Goal: Task Accomplishment & Management: Use online tool/utility

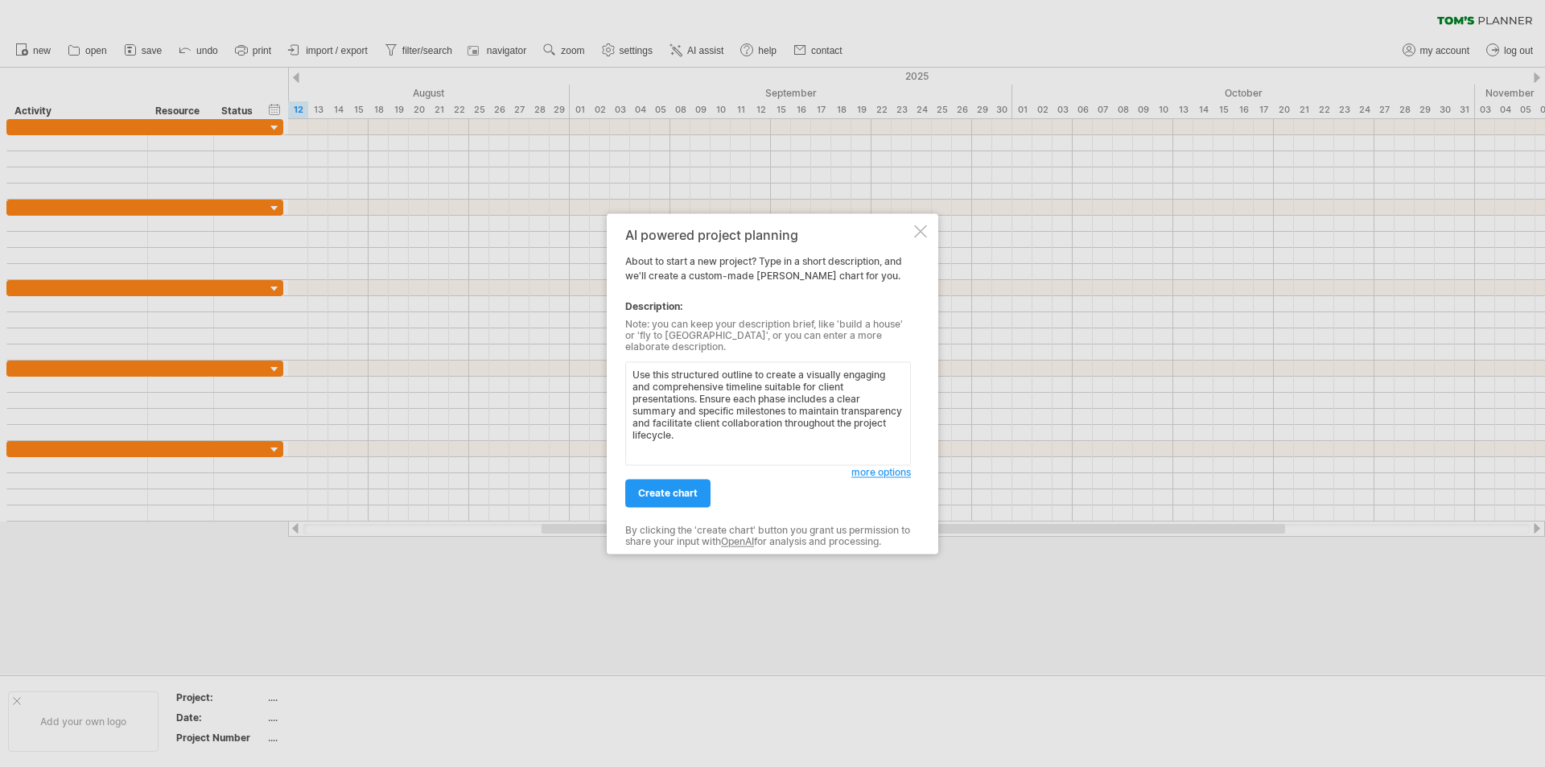
drag, startPoint x: 760, startPoint y: 426, endPoint x: 749, endPoint y: 427, distance: 10.5
click at [749, 427] on textarea "Use this structured outline to create a visually engaging and comprehensive tim…" at bounding box center [768, 413] width 286 height 104
paste textarea "Certainly! Here's a prompt you can use with [PERSON_NAME]'s AI tool to create a…"
click at [851, 414] on textarea at bounding box center [768, 413] width 286 height 104
drag, startPoint x: 781, startPoint y: 430, endPoint x: 834, endPoint y: 439, distance: 54.0
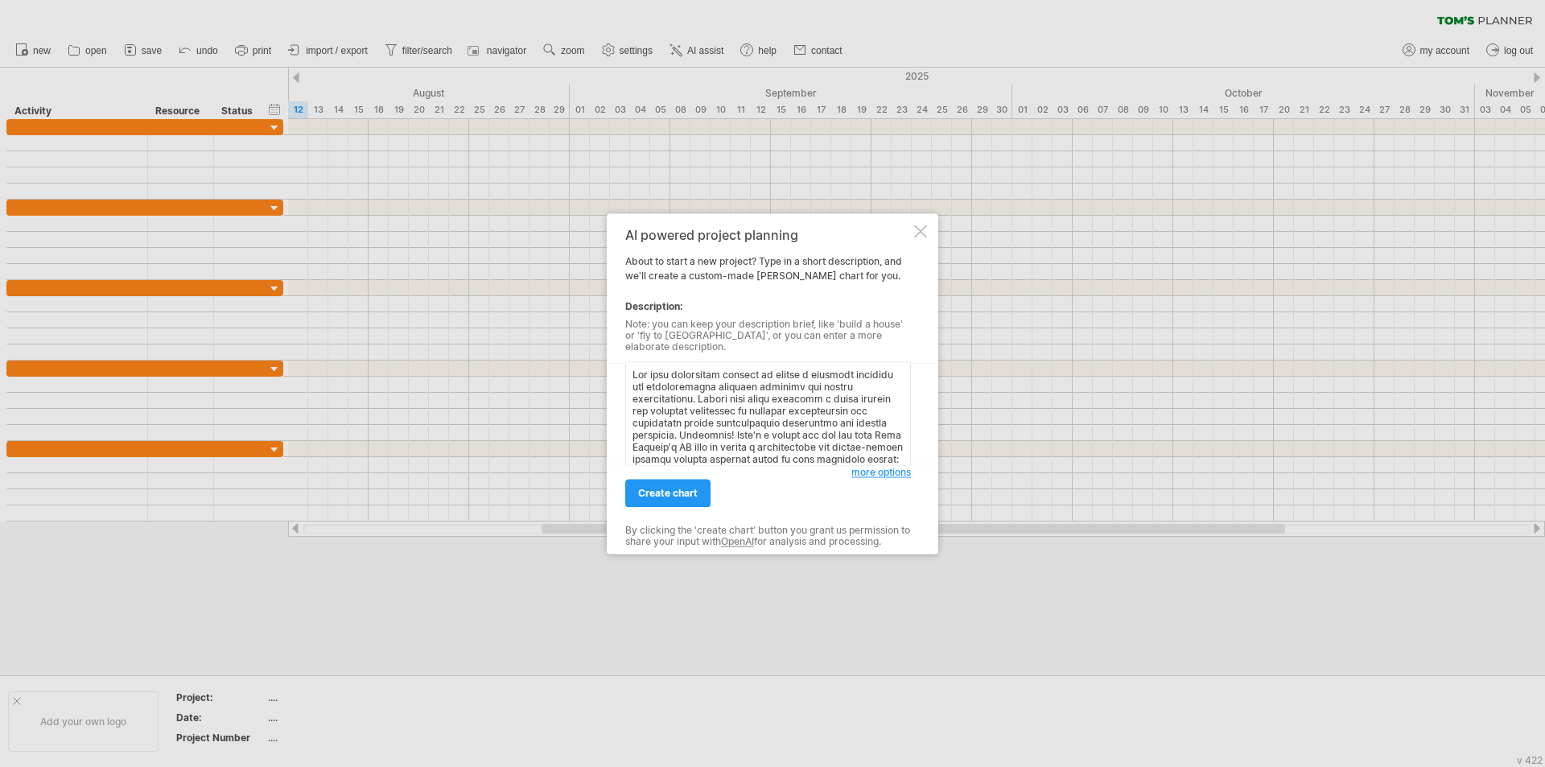
click at [834, 439] on textarea at bounding box center [768, 413] width 286 height 104
drag, startPoint x: 823, startPoint y: 384, endPoint x: 785, endPoint y: 435, distance: 63.2
click at [785, 435] on textarea at bounding box center [768, 413] width 286 height 104
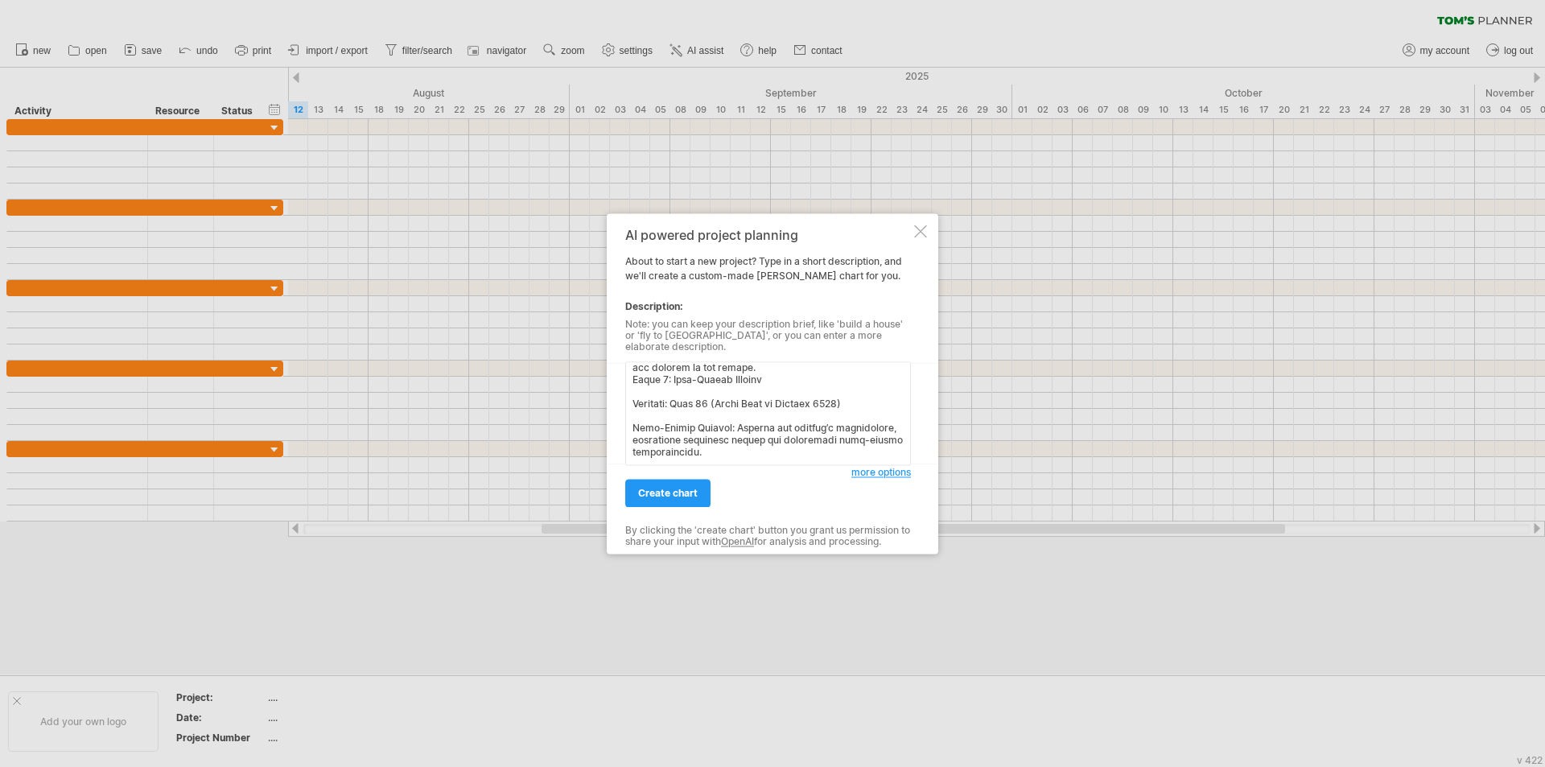
scroll to position [1154, 0]
type textarea "Use this structured outline to create a visually engaging and comprehensive tim…"
click at [676, 487] on span "create chart" at bounding box center [668, 493] width 60 height 12
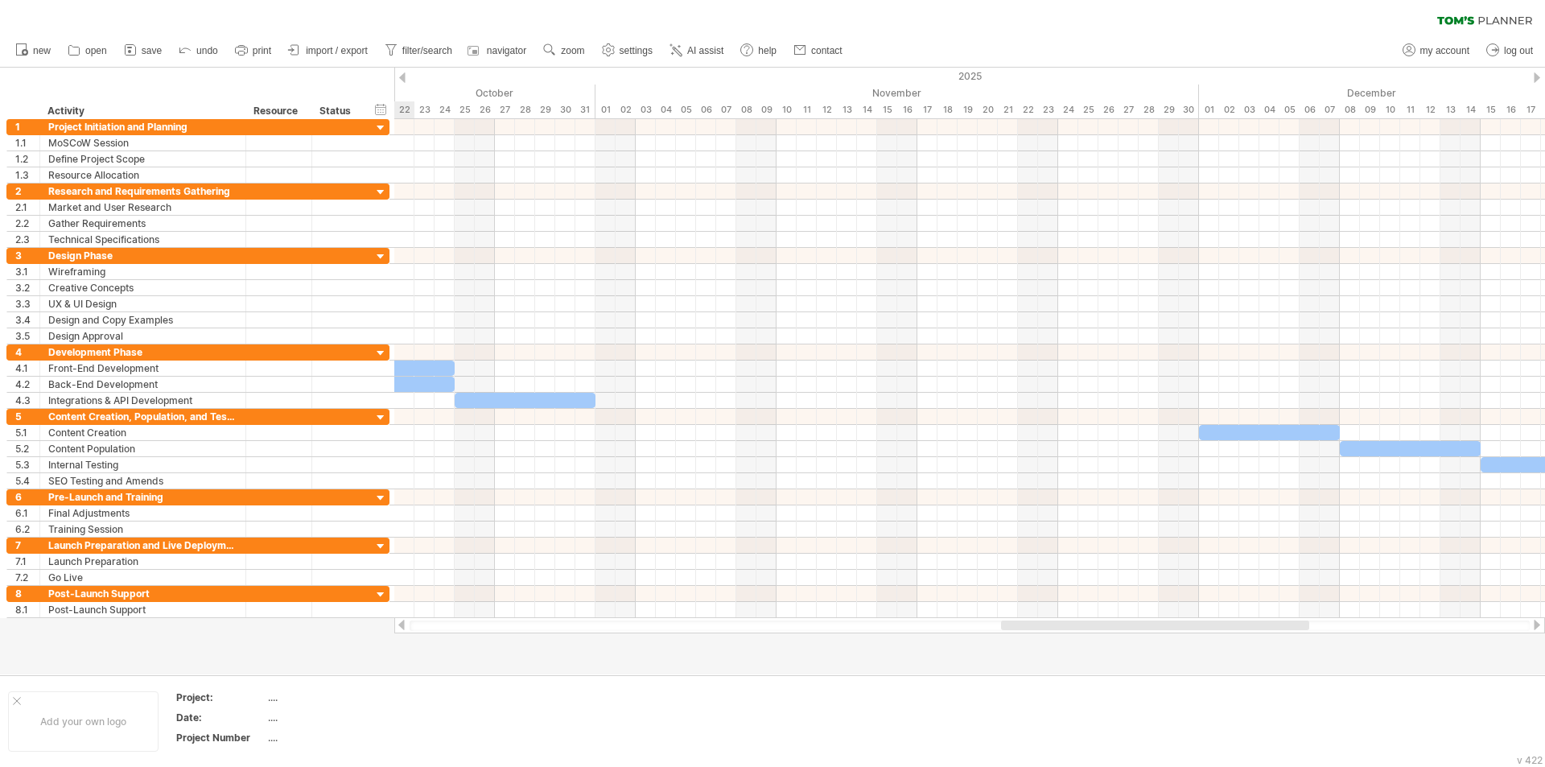
drag, startPoint x: 738, startPoint y: 628, endPoint x: 1221, endPoint y: 642, distance: 483.8
click at [1221, 642] on div "Trying to reach [DOMAIN_NAME] Connected again... 0% clear filter new 1" at bounding box center [772, 383] width 1545 height 767
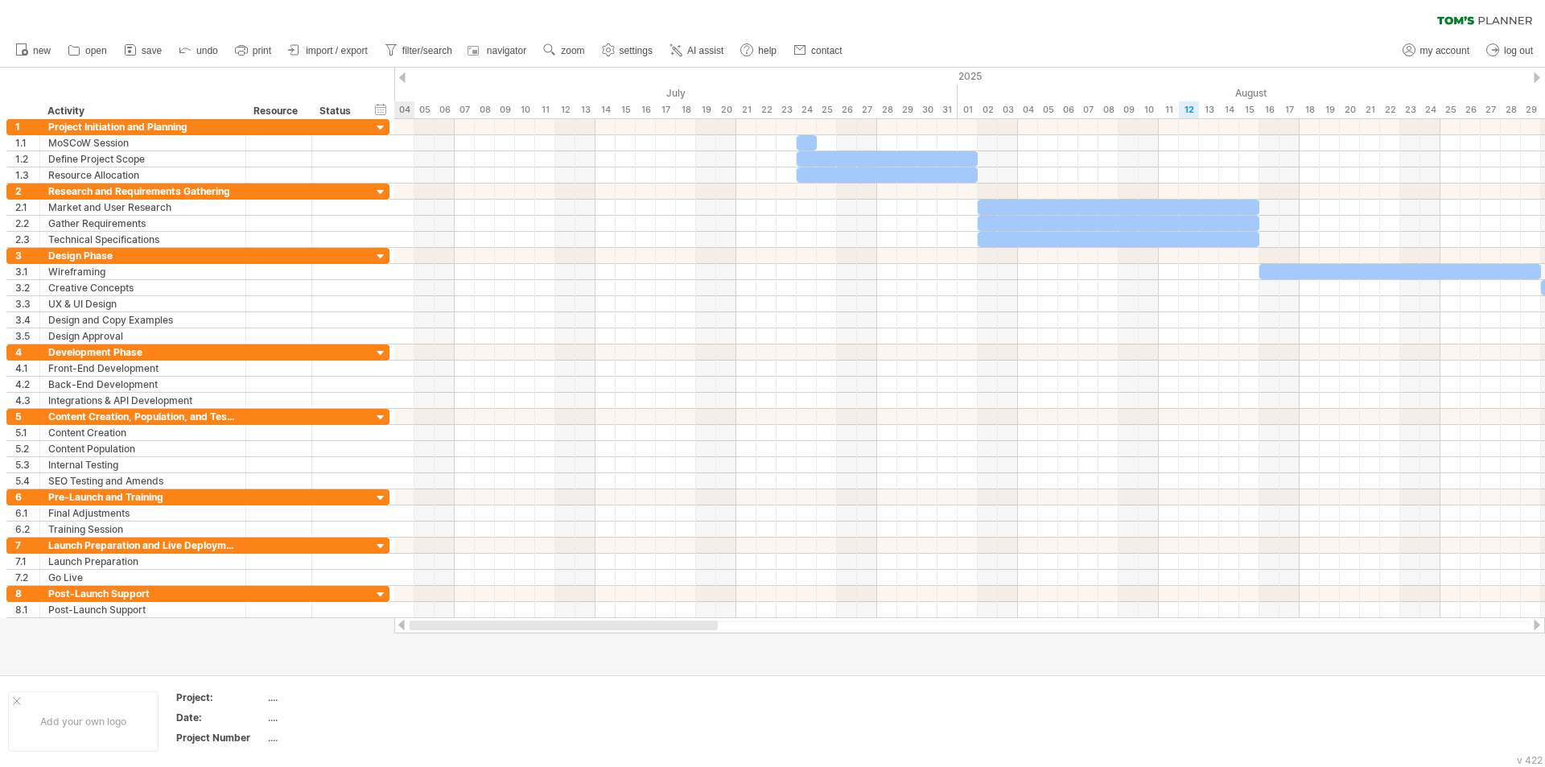
drag, startPoint x: 1188, startPoint y: 626, endPoint x: 508, endPoint y: 631, distance: 680.8
click at [509, 646] on div "Trying to reach [DOMAIN_NAME] Connected again... 0% clear filter new 1" at bounding box center [772, 383] width 1545 height 767
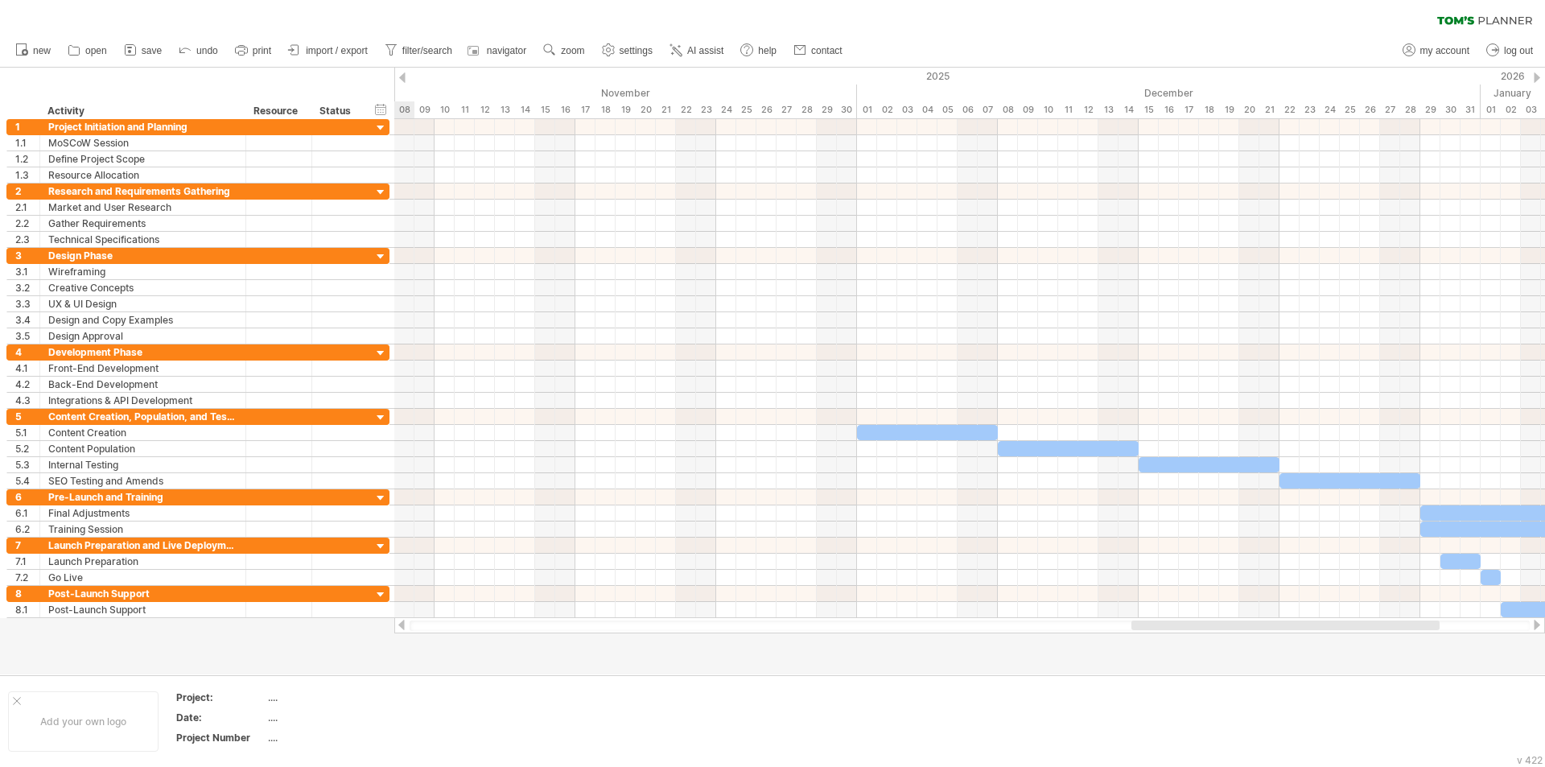
drag, startPoint x: 625, startPoint y: 625, endPoint x: 1233, endPoint y: 632, distance: 607.5
click at [1248, 634] on div "Trying to reach [DOMAIN_NAME] Connected again... 0% clear filter new 1" at bounding box center [772, 383] width 1545 height 767
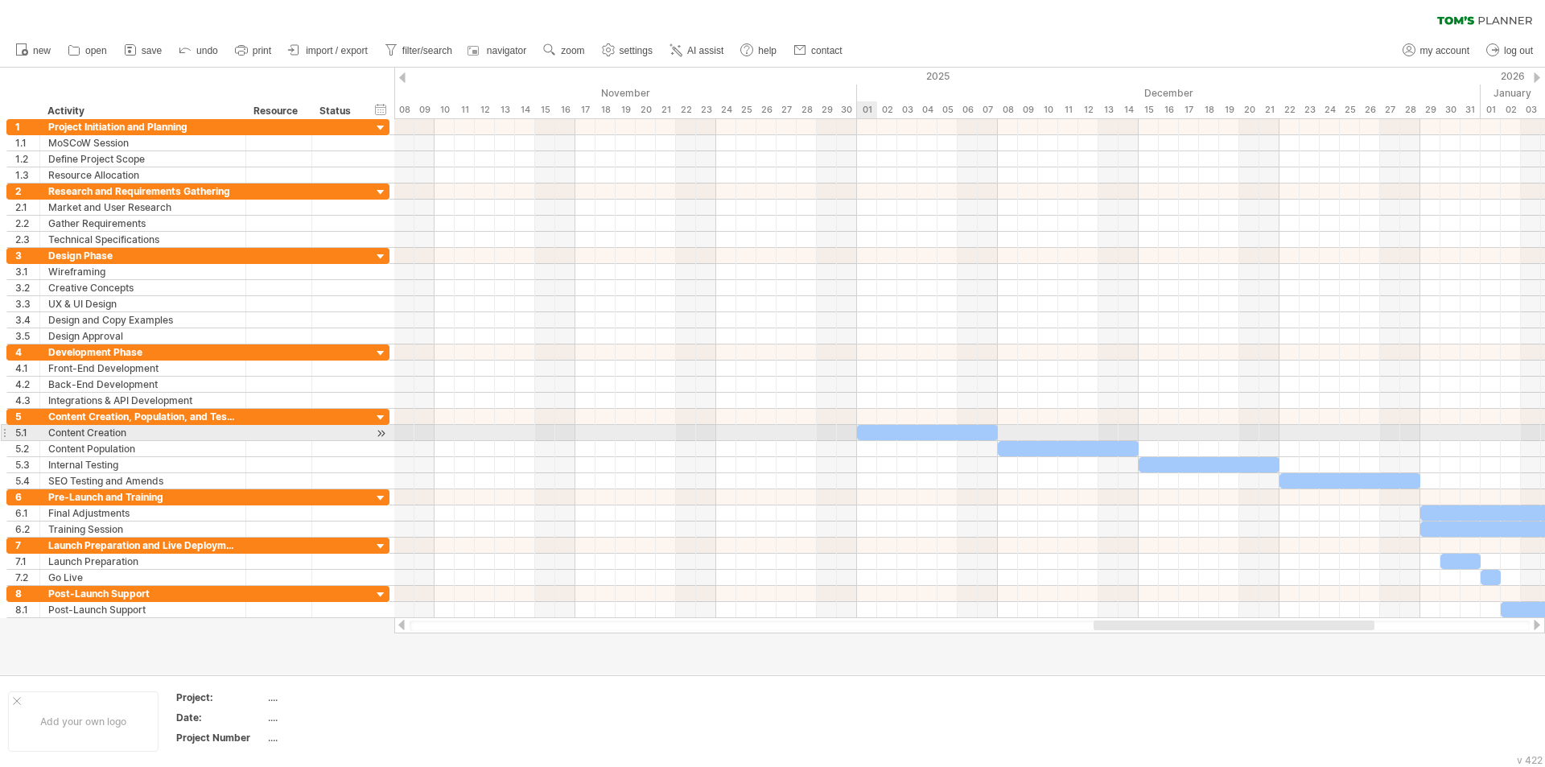
click at [875, 431] on div at bounding box center [927, 432] width 141 height 15
drag, startPoint x: 856, startPoint y: 430, endPoint x: 717, endPoint y: 435, distance: 139.3
click at [717, 435] on span at bounding box center [716, 432] width 6 height 15
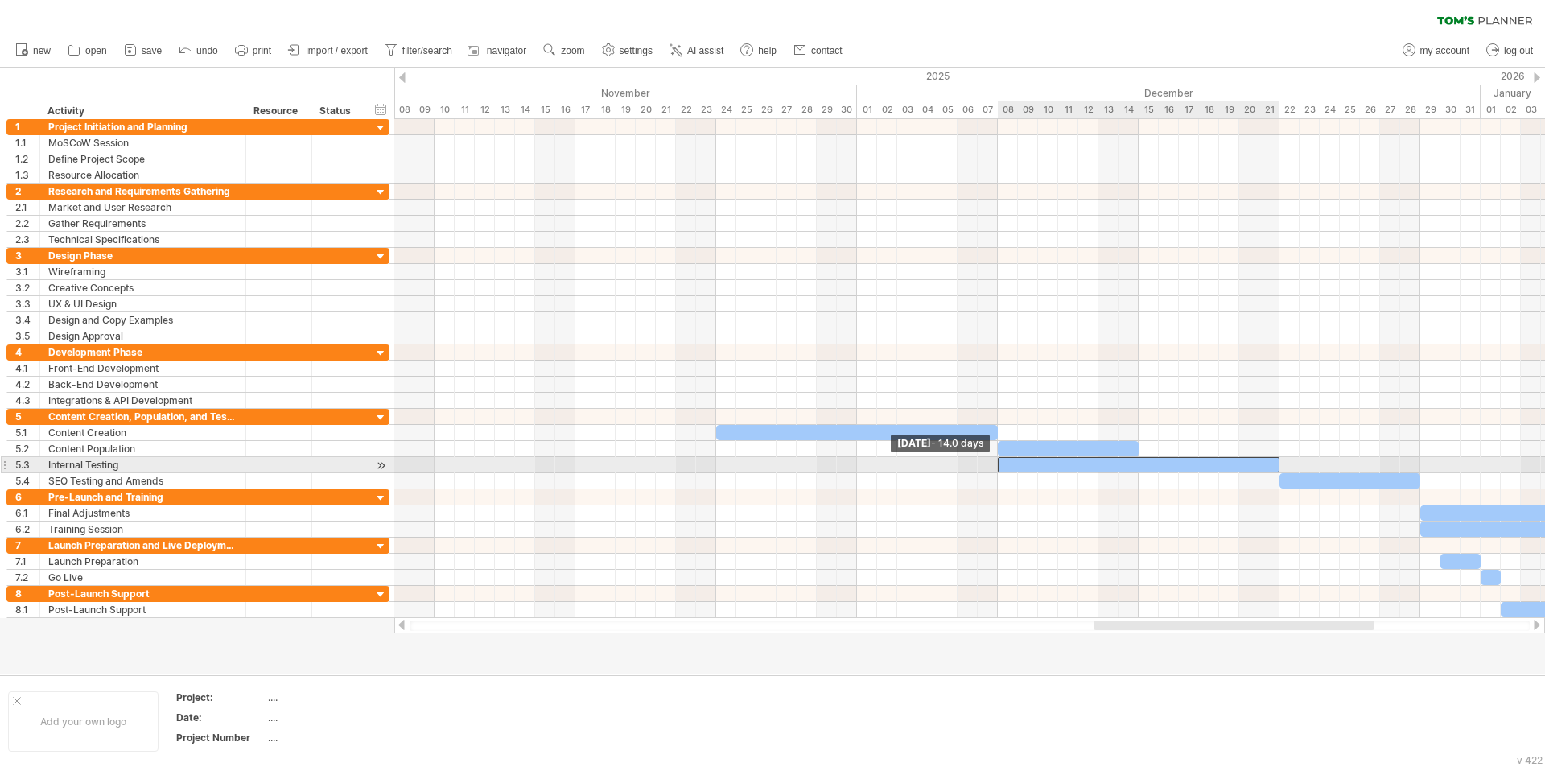
drag, startPoint x: 1139, startPoint y: 468, endPoint x: 1003, endPoint y: 465, distance: 136.8
click at [1003, 465] on div at bounding box center [1139, 464] width 282 height 15
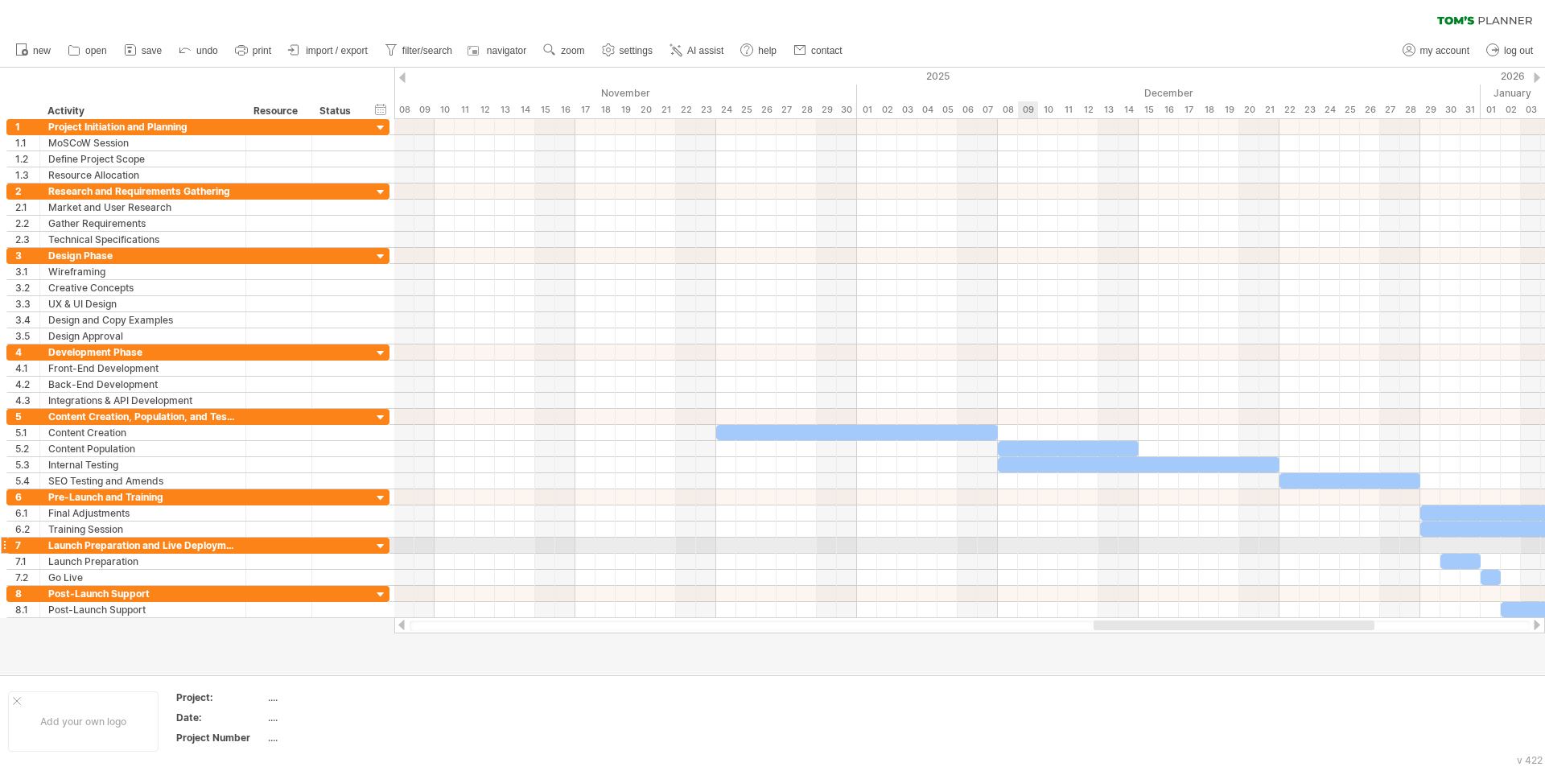
click at [1025, 538] on div at bounding box center [969, 546] width 1151 height 16
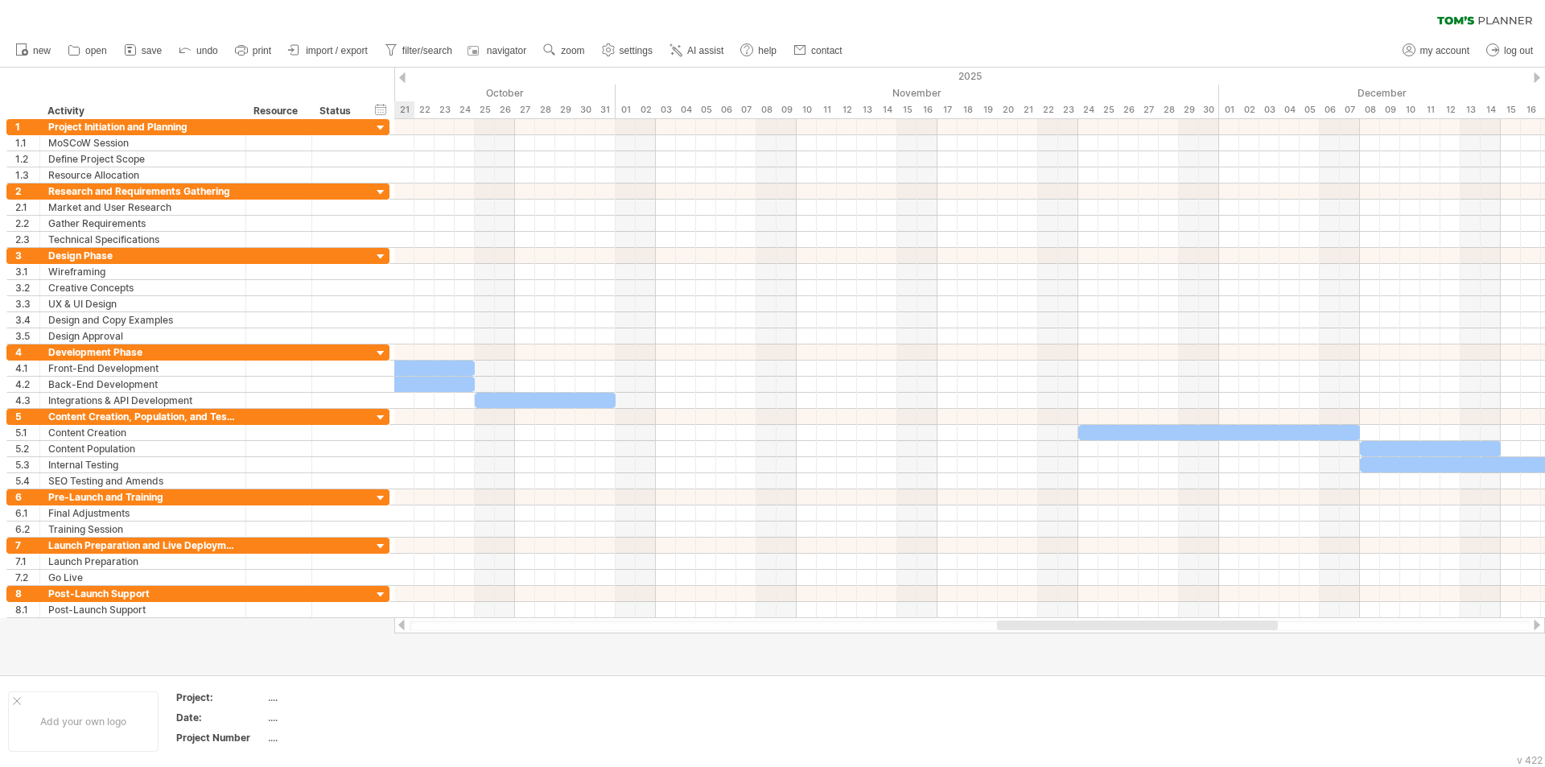
drag, startPoint x: 1157, startPoint y: 628, endPoint x: 1061, endPoint y: 634, distance: 96.8
click at [1061, 634] on div "Trying to reach [DOMAIN_NAME] Connected again... 0% clear filter new 1" at bounding box center [772, 383] width 1545 height 767
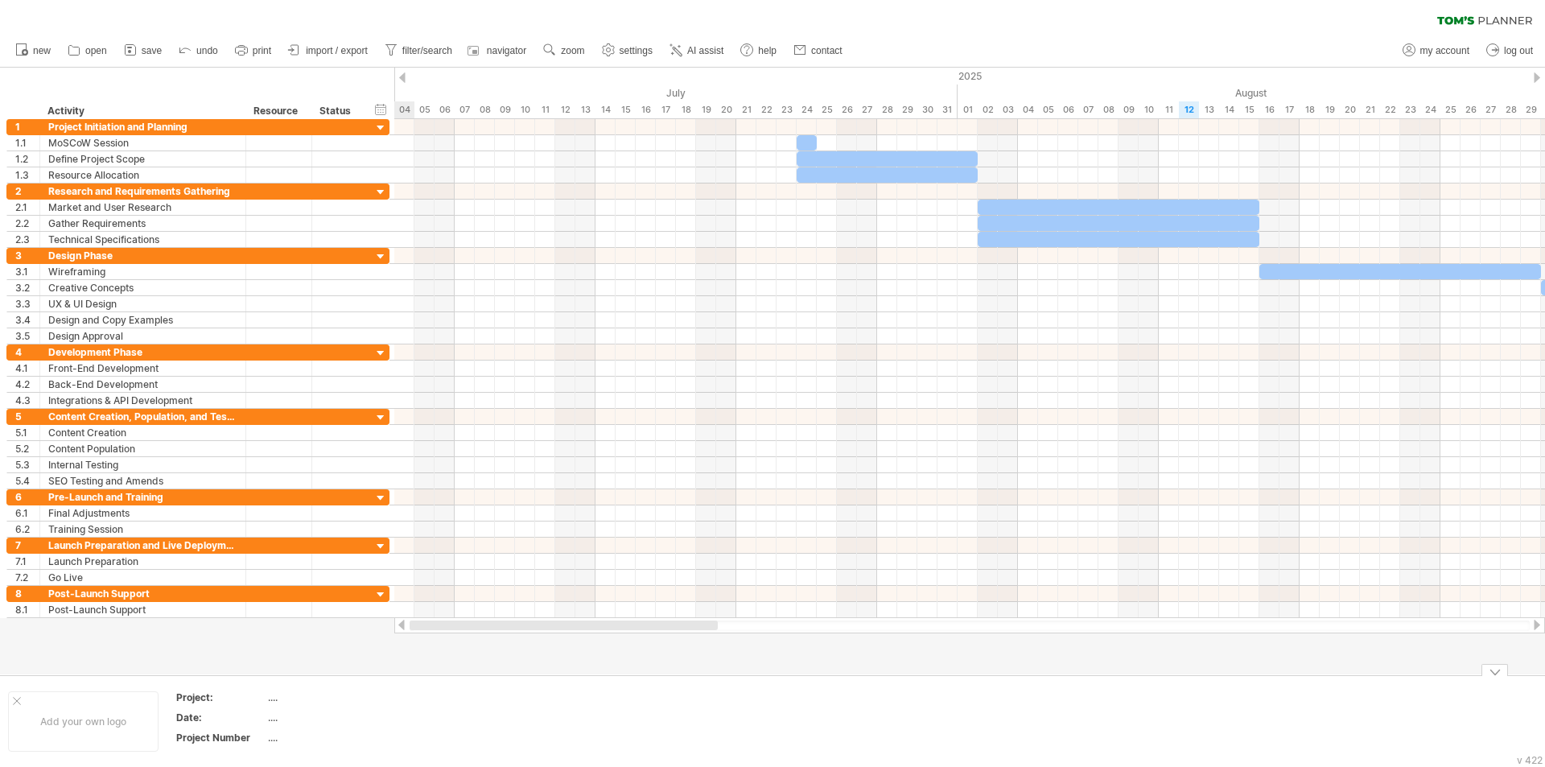
drag, startPoint x: 1029, startPoint y: 626, endPoint x: 402, endPoint y: 687, distance: 629.8
click at [404, 687] on div "Trying to reach [DOMAIN_NAME] Connected again... 0% clear filter new 1" at bounding box center [772, 383] width 1545 height 767
click at [39, 718] on div "Add your own logo" at bounding box center [83, 721] width 150 height 60
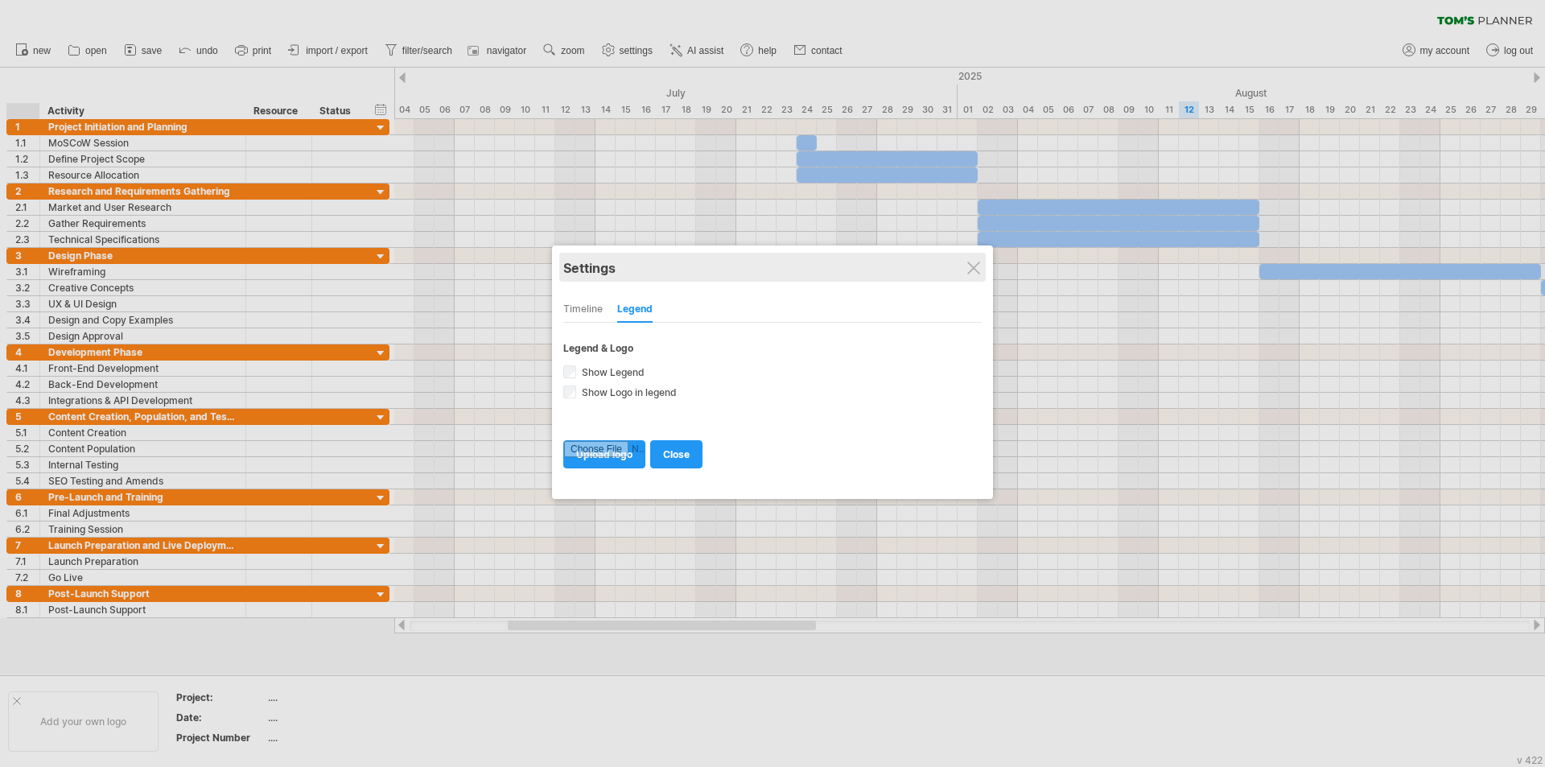
click at [975, 260] on div "Settings" at bounding box center [772, 267] width 418 height 29
click at [605, 455] on input "file" at bounding box center [604, 454] width 80 height 27
type input "**********"
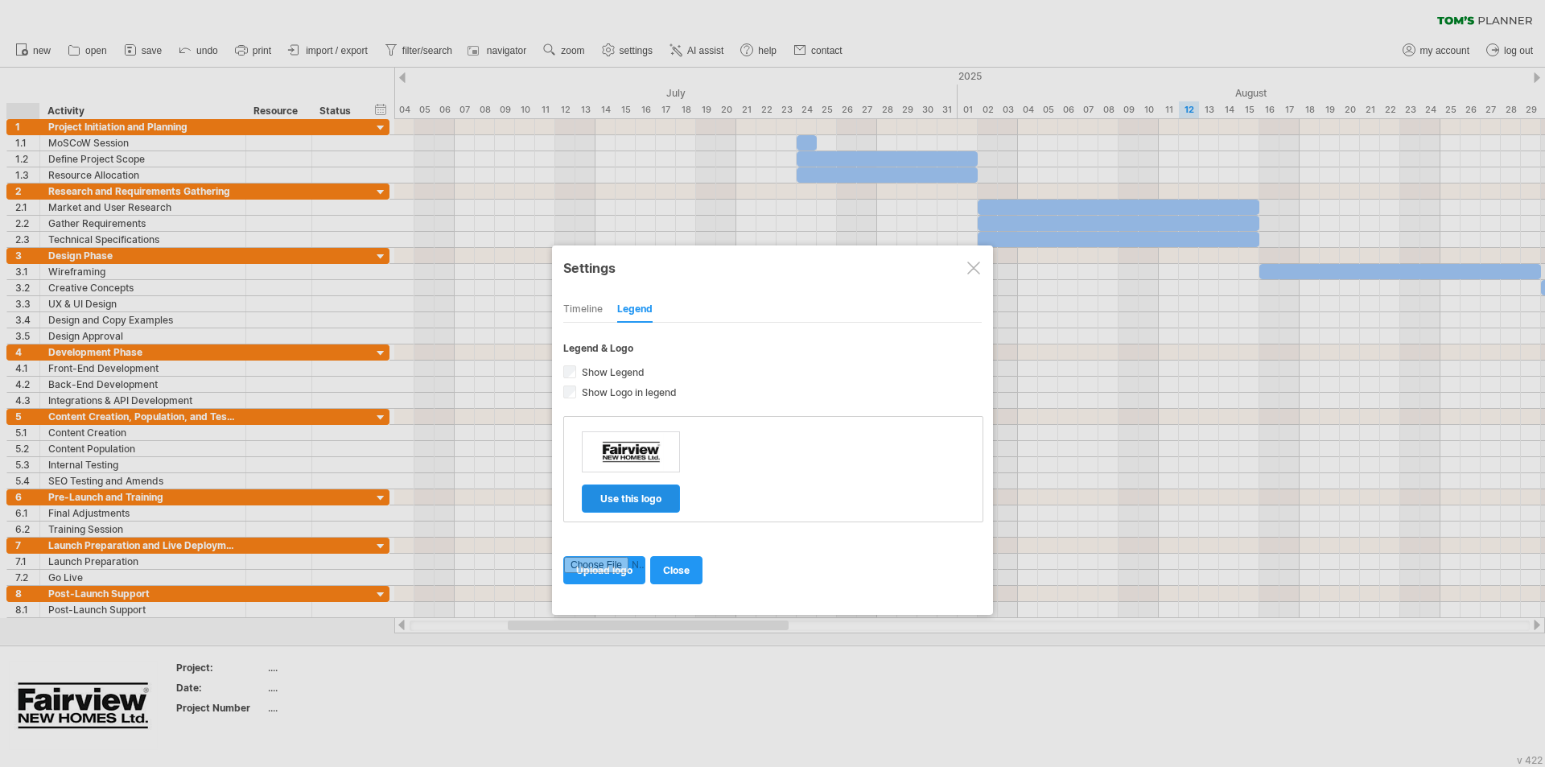
click at [642, 504] on span "use this logo" at bounding box center [630, 498] width 61 height 12
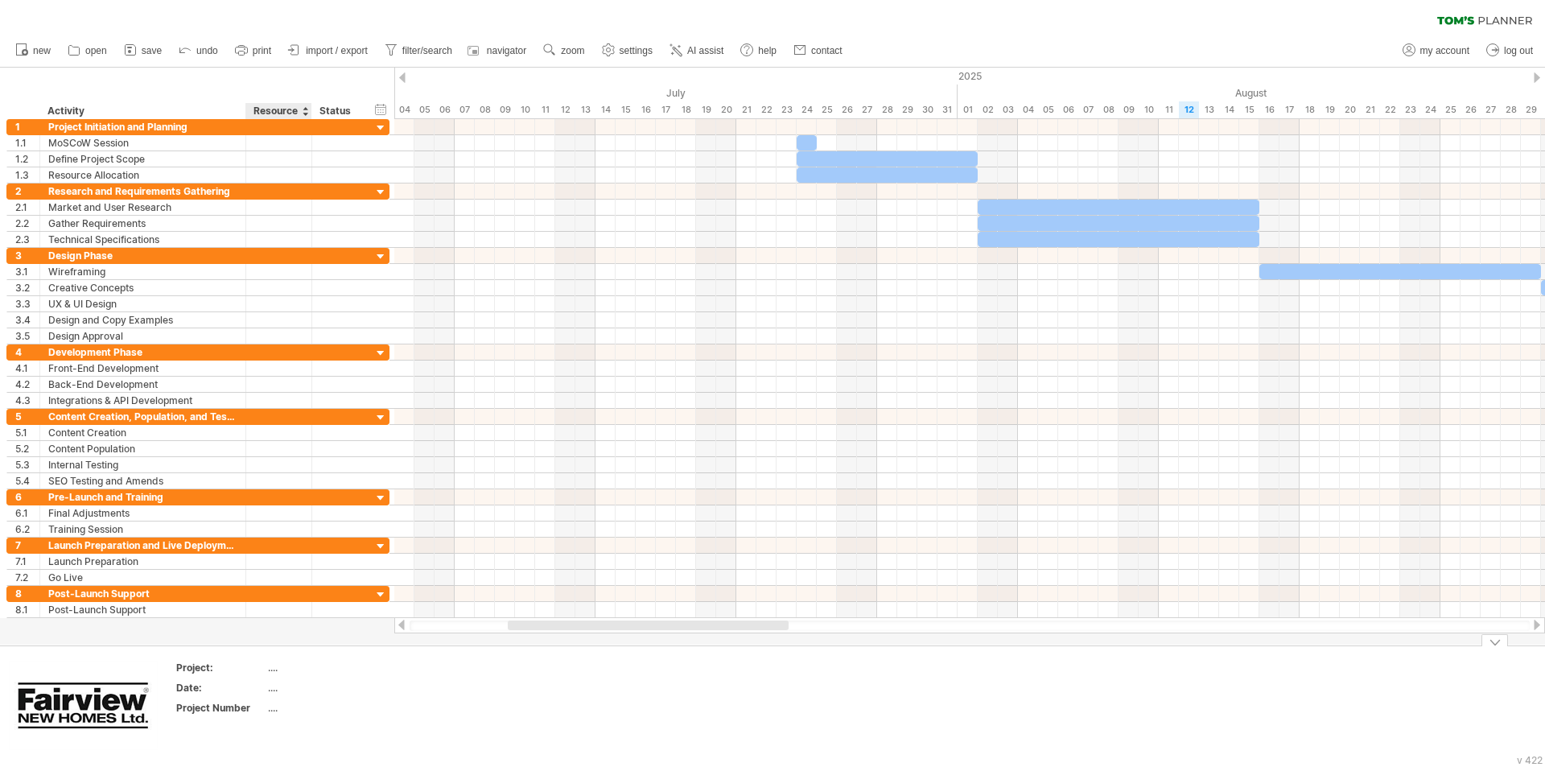
click at [270, 669] on div "...." at bounding box center [335, 668] width 135 height 14
type input "**********"
drag, startPoint x: 305, startPoint y: 723, endPoint x: 331, endPoint y: 693, distance: 39.4
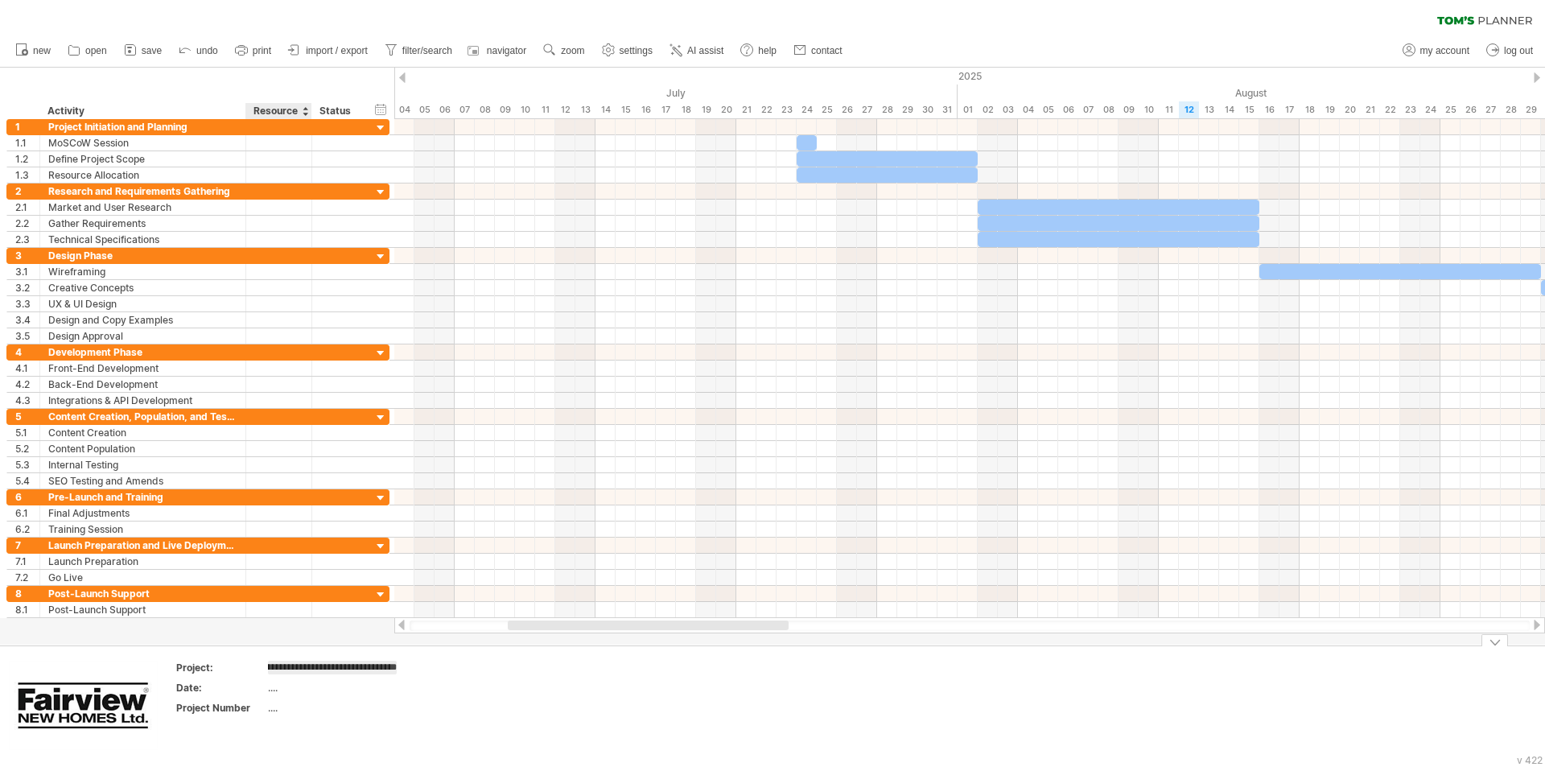
click at [307, 723] on td "**********" at bounding box center [291, 707] width 248 height 92
click at [271, 725] on div "...." at bounding box center [335, 722] width 135 height 14
click at [270, 723] on div "...." at bounding box center [335, 722] width 135 height 14
type input "*******"
click at [595, 692] on td at bounding box center [605, 707] width 127 height 92
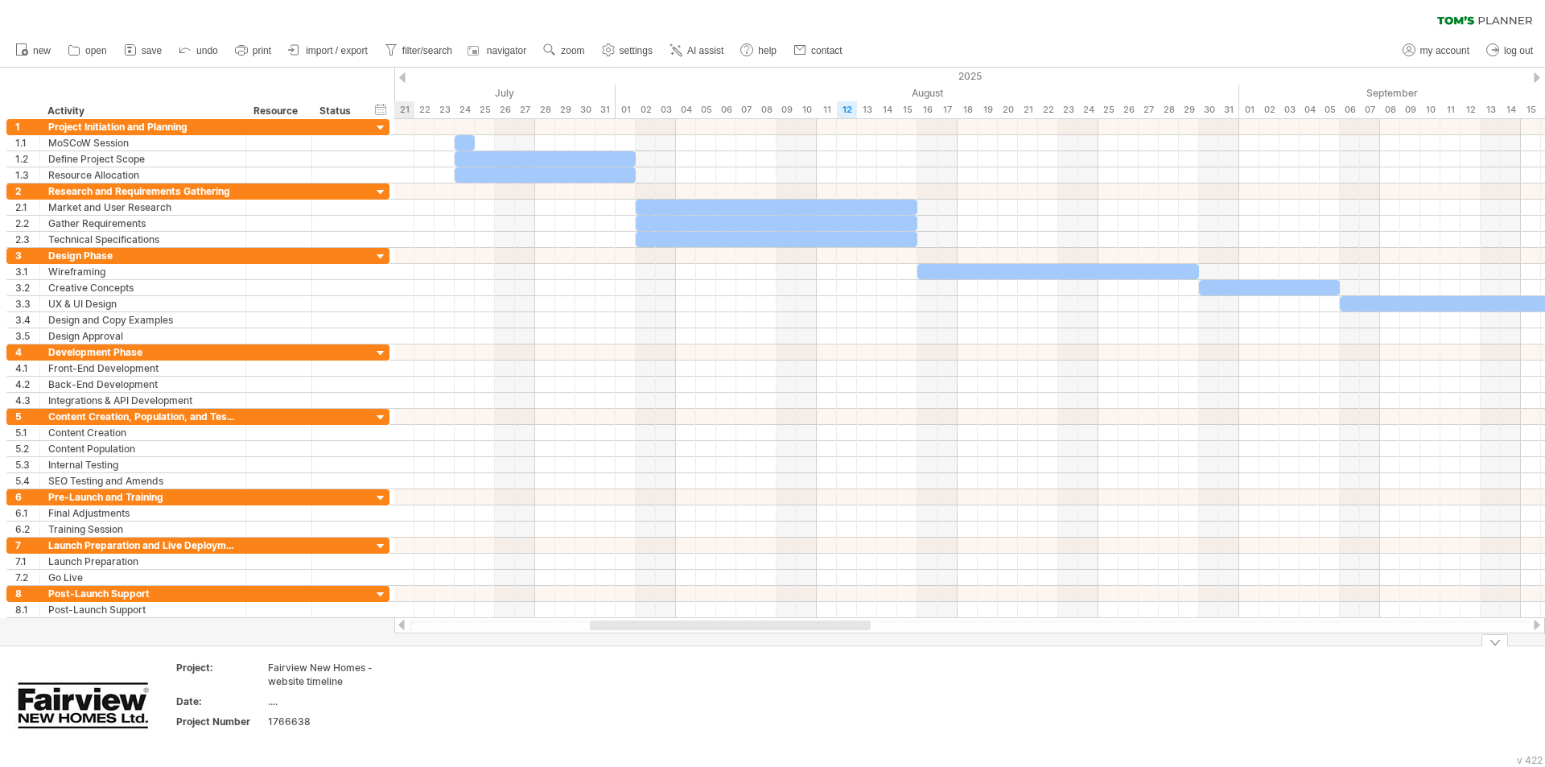
drag, startPoint x: 570, startPoint y: 624, endPoint x: 652, endPoint y: 673, distance: 95.6
click at [652, 673] on div "Trying to reach [DOMAIN_NAME] Connected again... processing file clear filter" at bounding box center [772, 383] width 1545 height 767
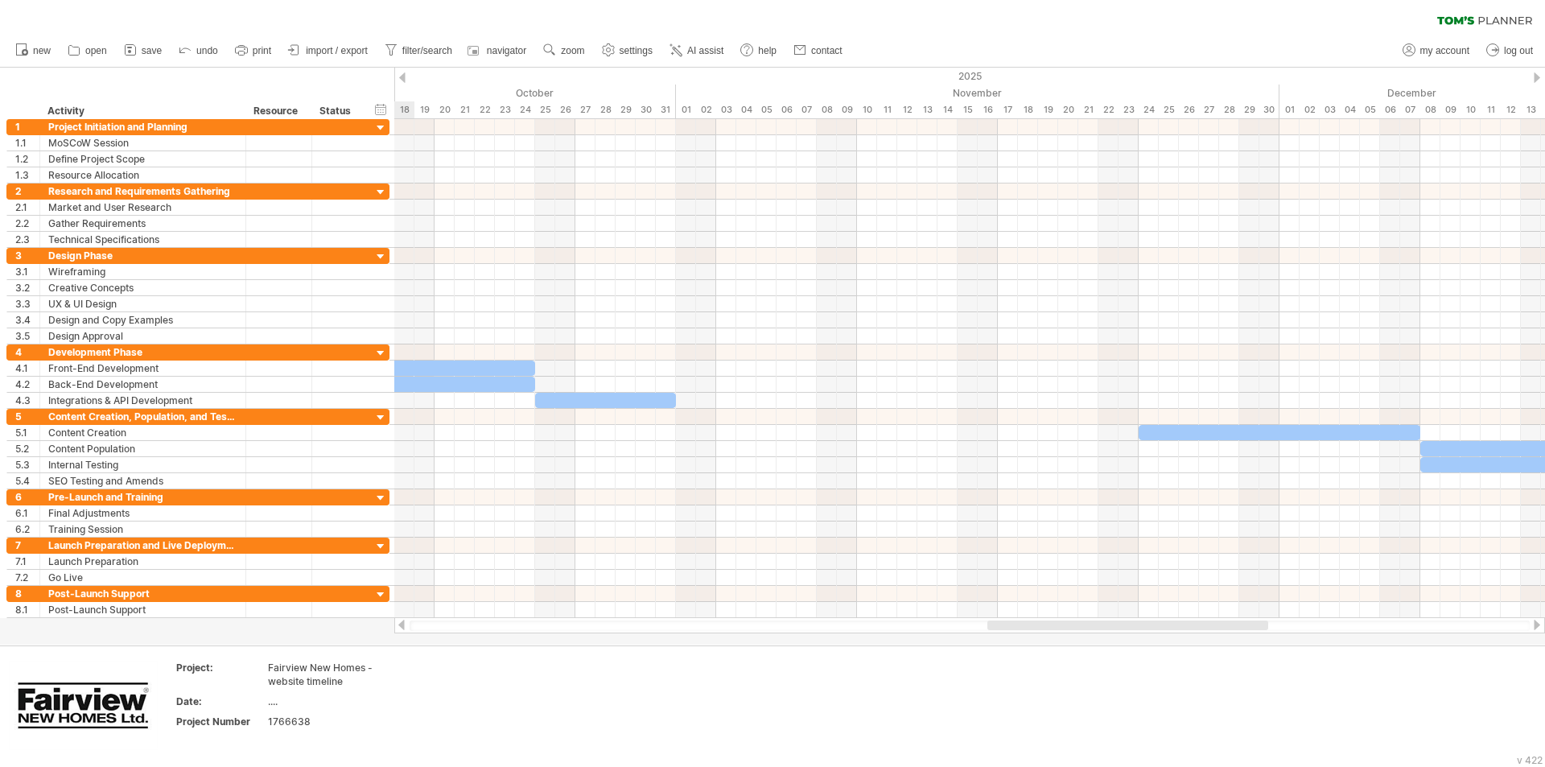
drag, startPoint x: 558, startPoint y: 625, endPoint x: 1030, endPoint y: 624, distance: 471.5
click at [1030, 624] on div at bounding box center [1127, 625] width 281 height 10
click at [683, 50] on icon at bounding box center [676, 50] width 16 height 16
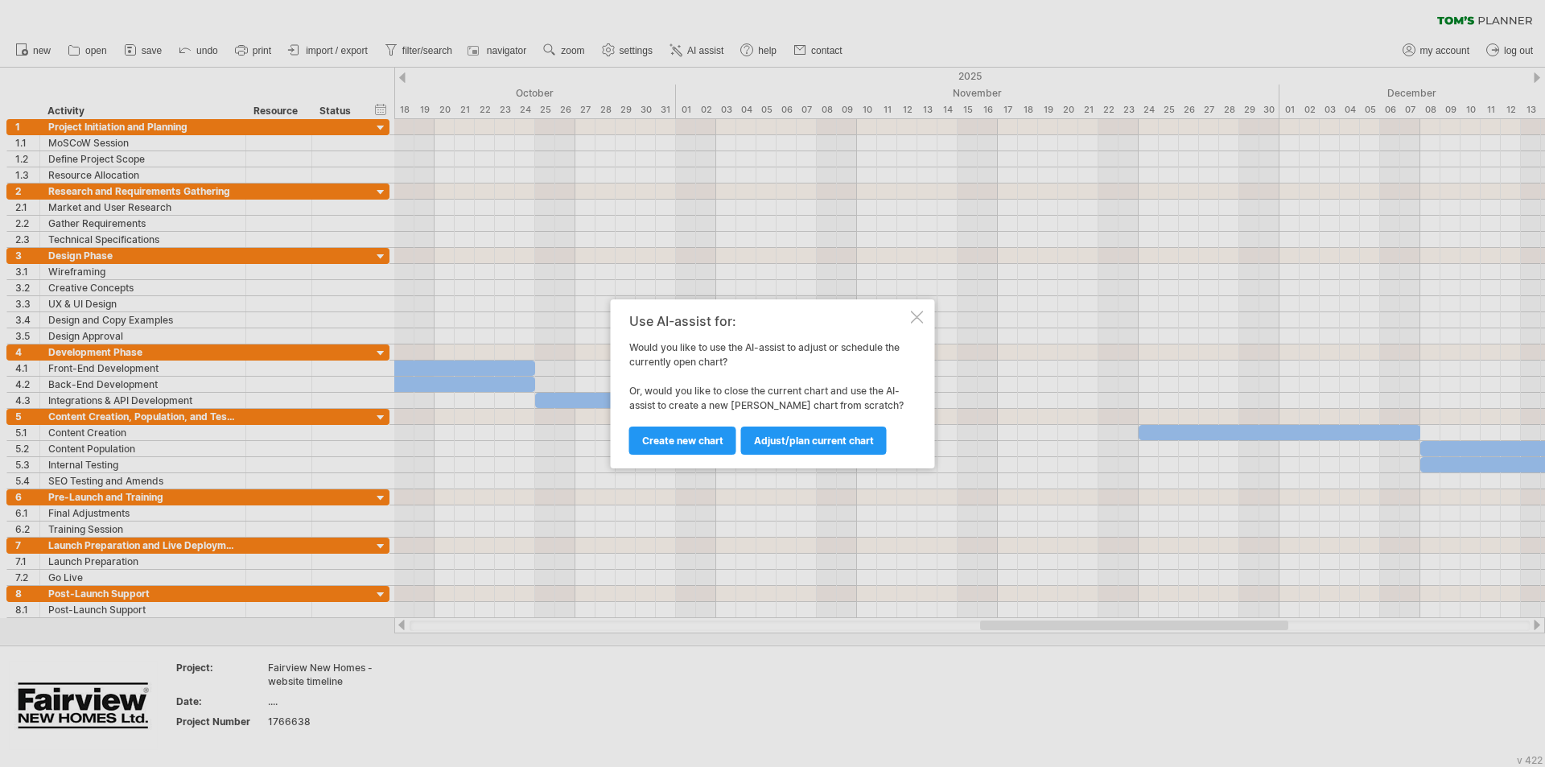
drag, startPoint x: 915, startPoint y: 318, endPoint x: 901, endPoint y: 327, distance: 16.3
click at [915, 318] on div at bounding box center [917, 317] width 13 height 13
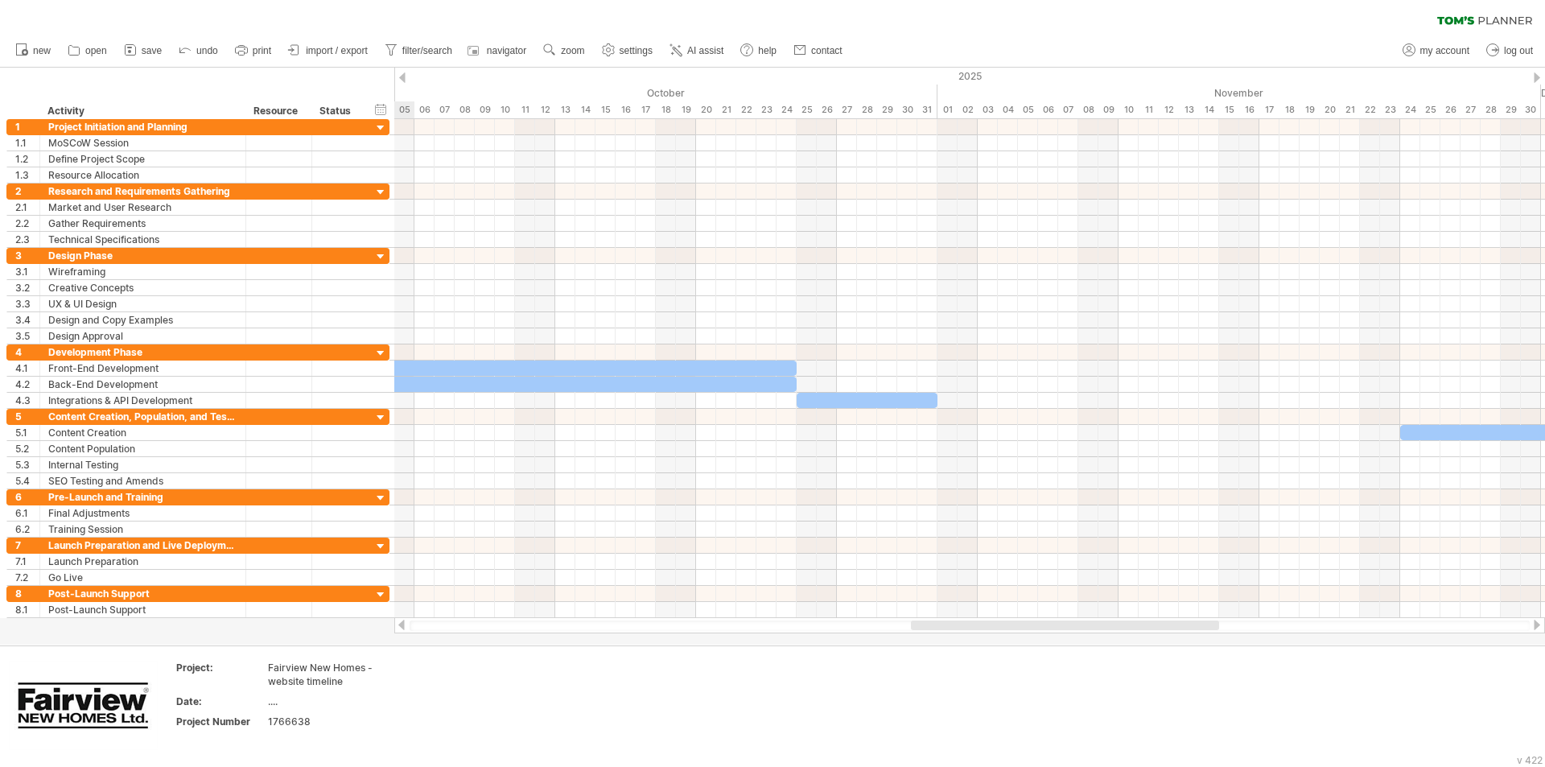
drag, startPoint x: 1006, startPoint y: 626, endPoint x: 935, endPoint y: 611, distance: 72.4
click at [935, 639] on div "Trying to reach [DOMAIN_NAME] Connected again... processing file clear filter" at bounding box center [772, 383] width 1545 height 767
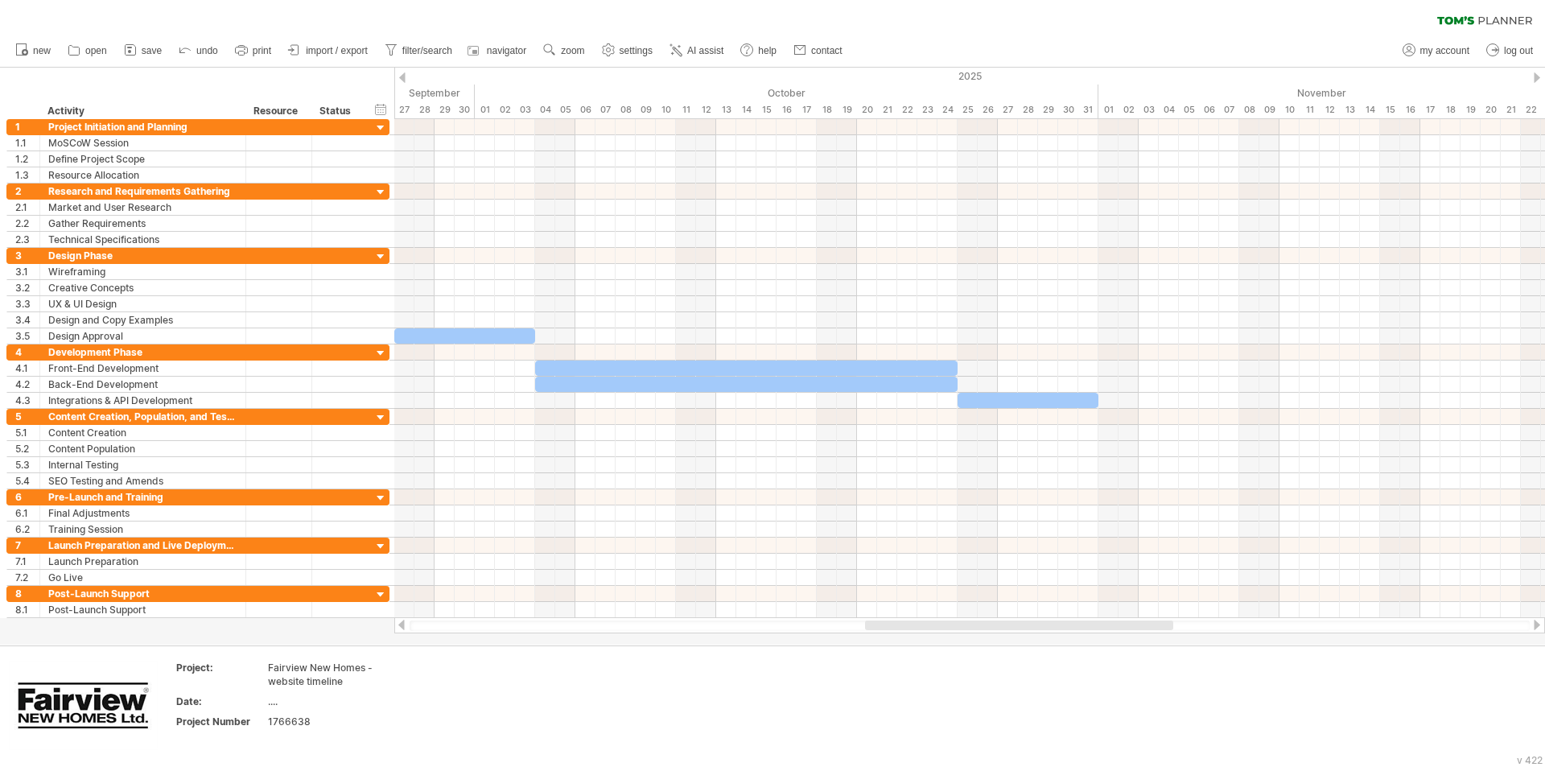
drag, startPoint x: 935, startPoint y: 624, endPoint x: 872, endPoint y: 608, distance: 64.8
click at [888, 624] on div at bounding box center [1019, 625] width 308 height 10
click at [615, 46] on use at bounding box center [608, 50] width 16 height 16
select select "*"
select select "**"
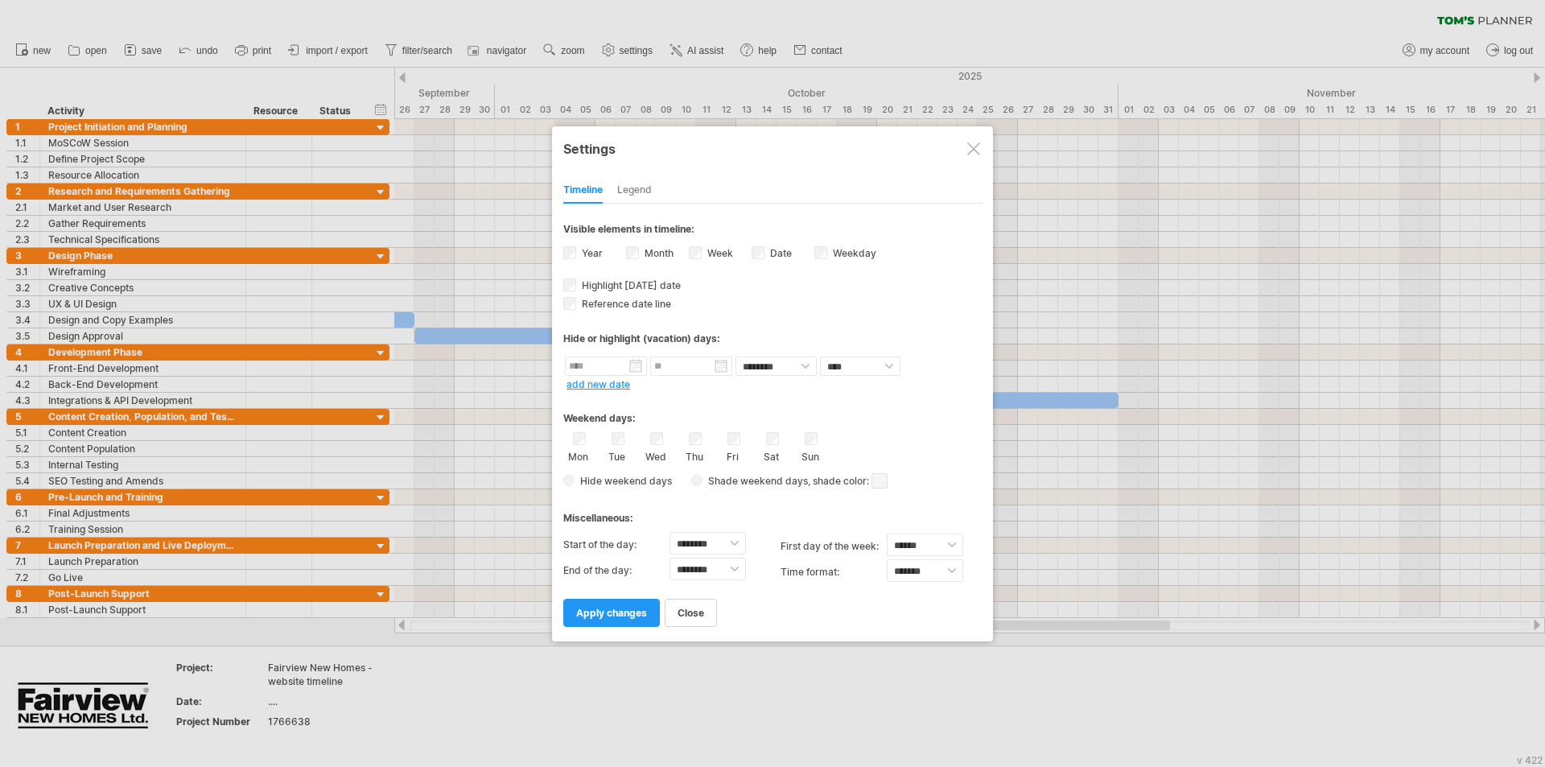
click at [586, 21] on div at bounding box center [772, 383] width 1545 height 767
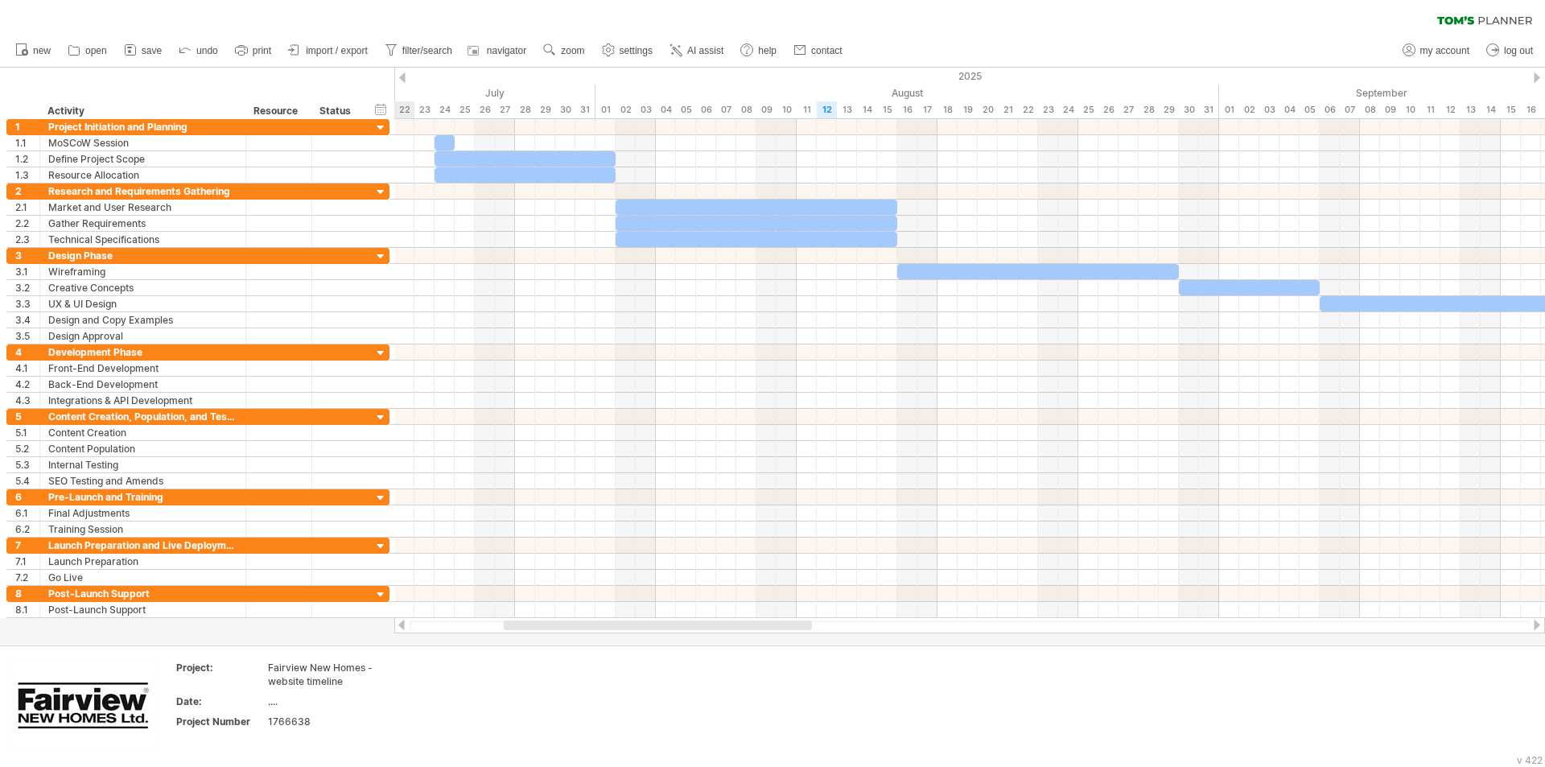
drag, startPoint x: 895, startPoint y: 624, endPoint x: 742, endPoint y: 537, distance: 175.9
click at [538, 623] on div at bounding box center [658, 625] width 308 height 10
click at [1435, 52] on span "my account" at bounding box center [1444, 50] width 49 height 11
type input "**********"
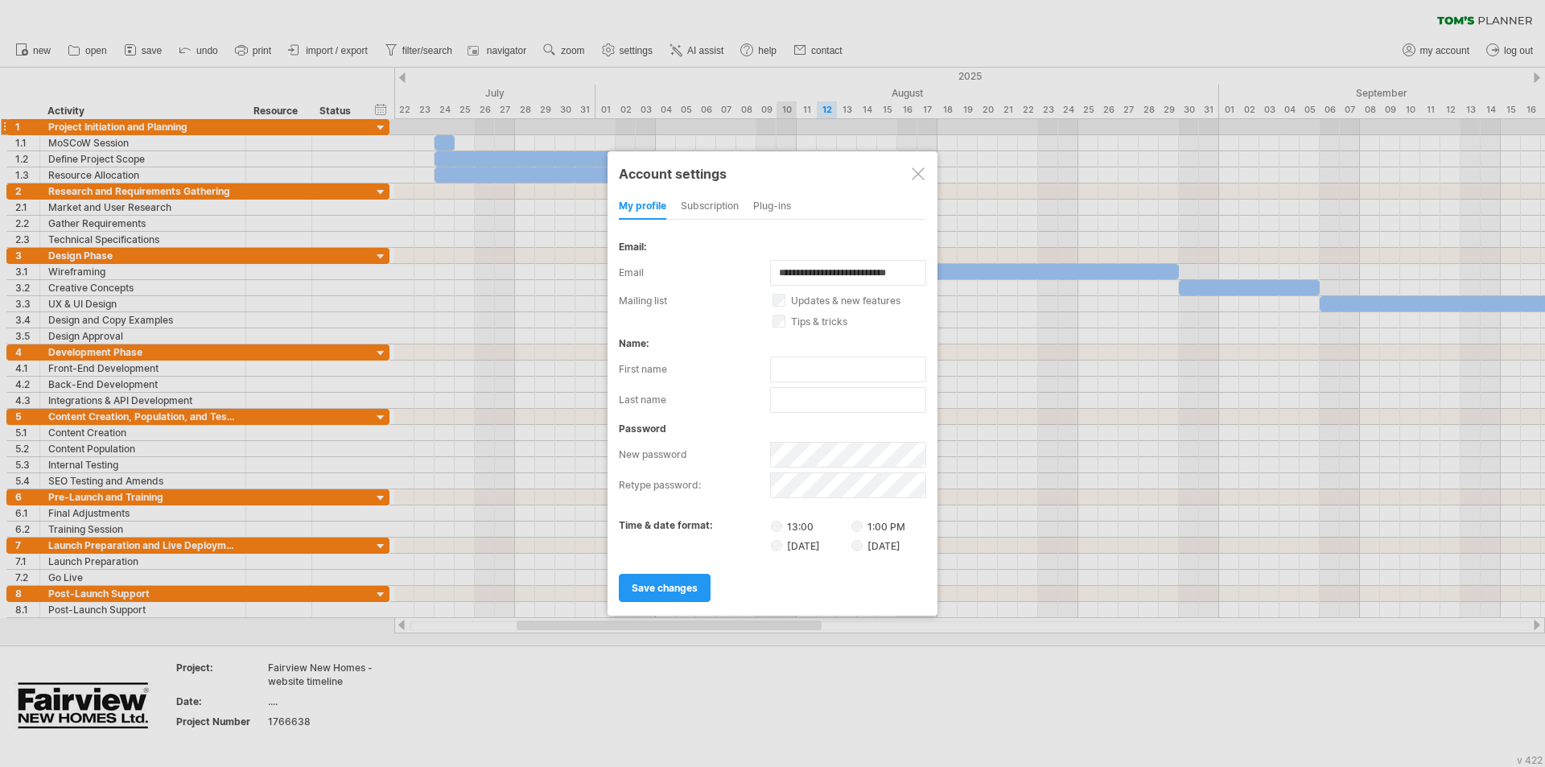
click at [926, 170] on div "Account settings" at bounding box center [772, 173] width 307 height 29
click at [916, 171] on div at bounding box center [918, 173] width 13 height 13
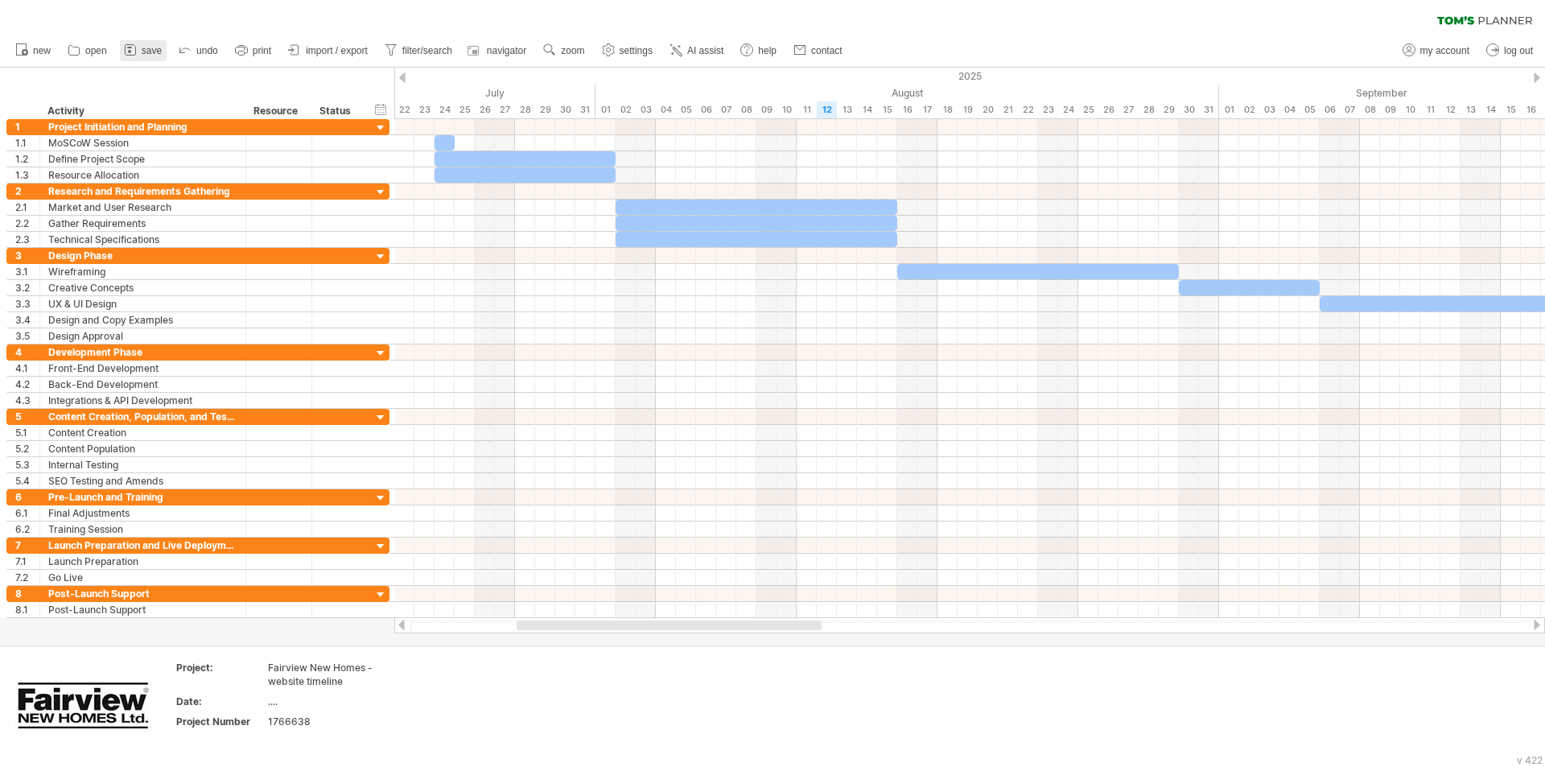
click at [149, 43] on link "save" at bounding box center [143, 50] width 47 height 21
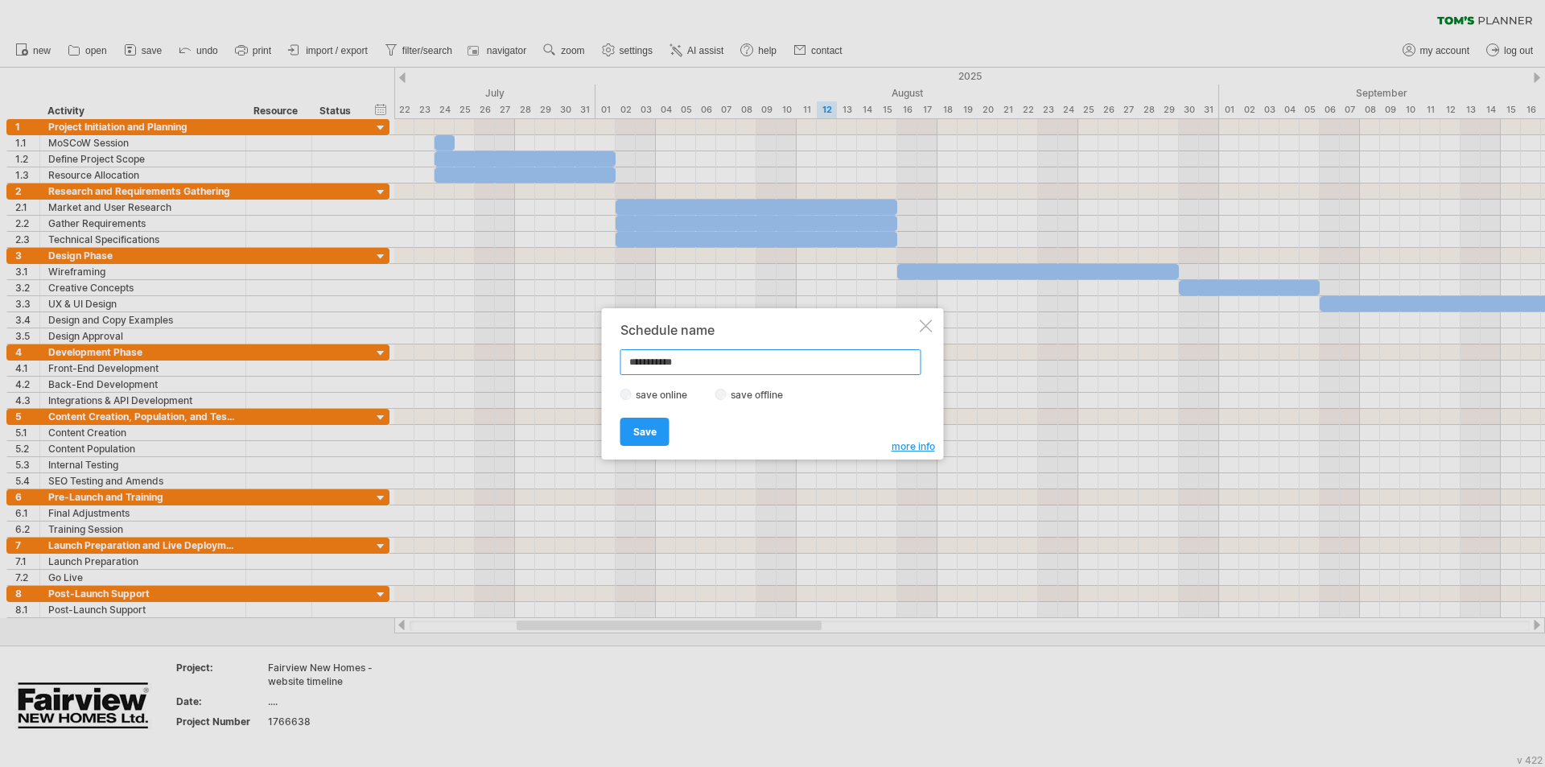
click at [720, 357] on input "**********" at bounding box center [770, 362] width 301 height 26
type input "**********"
click at [647, 439] on link "Save" at bounding box center [644, 432] width 49 height 28
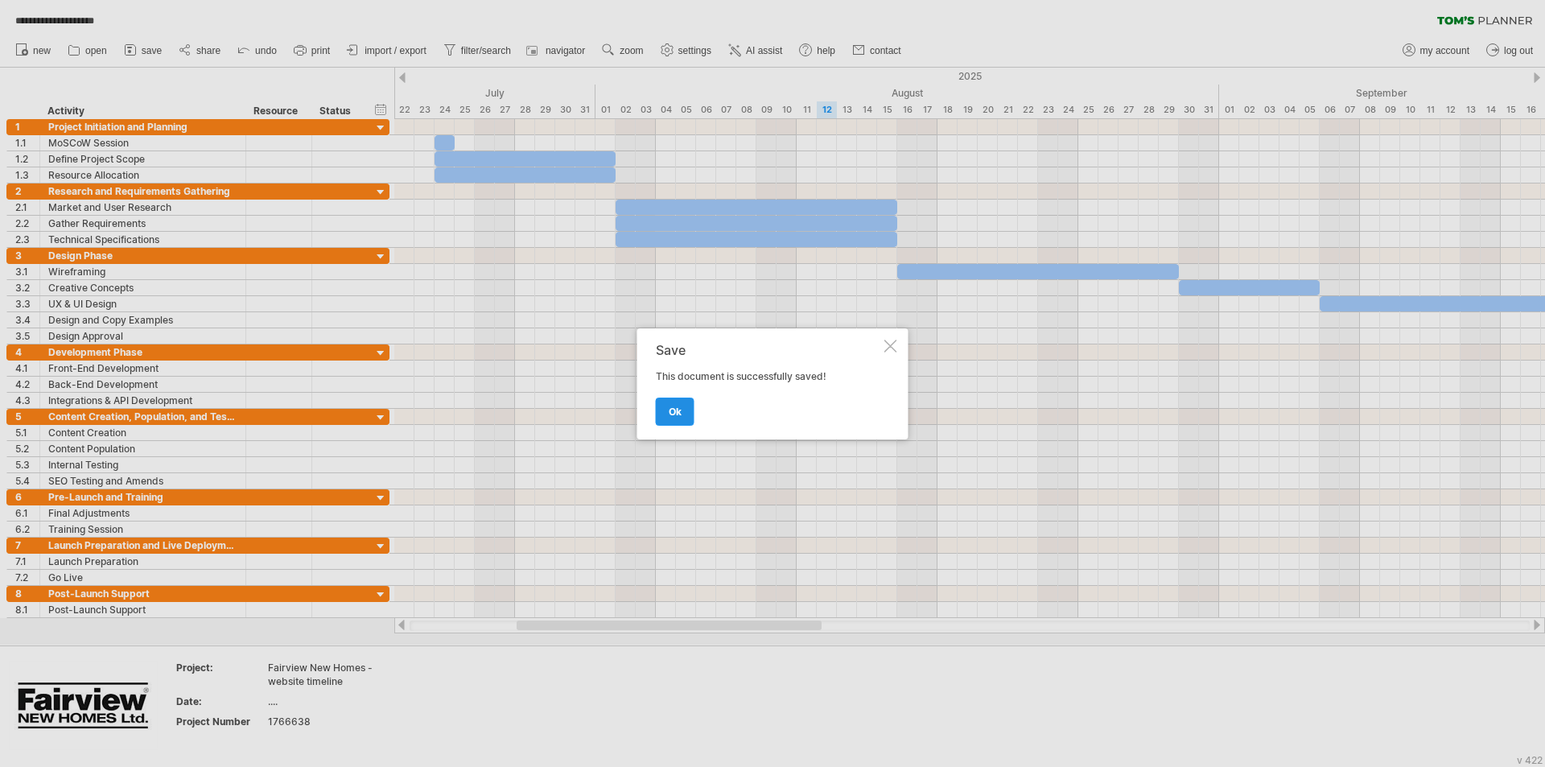
click at [679, 398] on link "ok" at bounding box center [675, 411] width 39 height 28
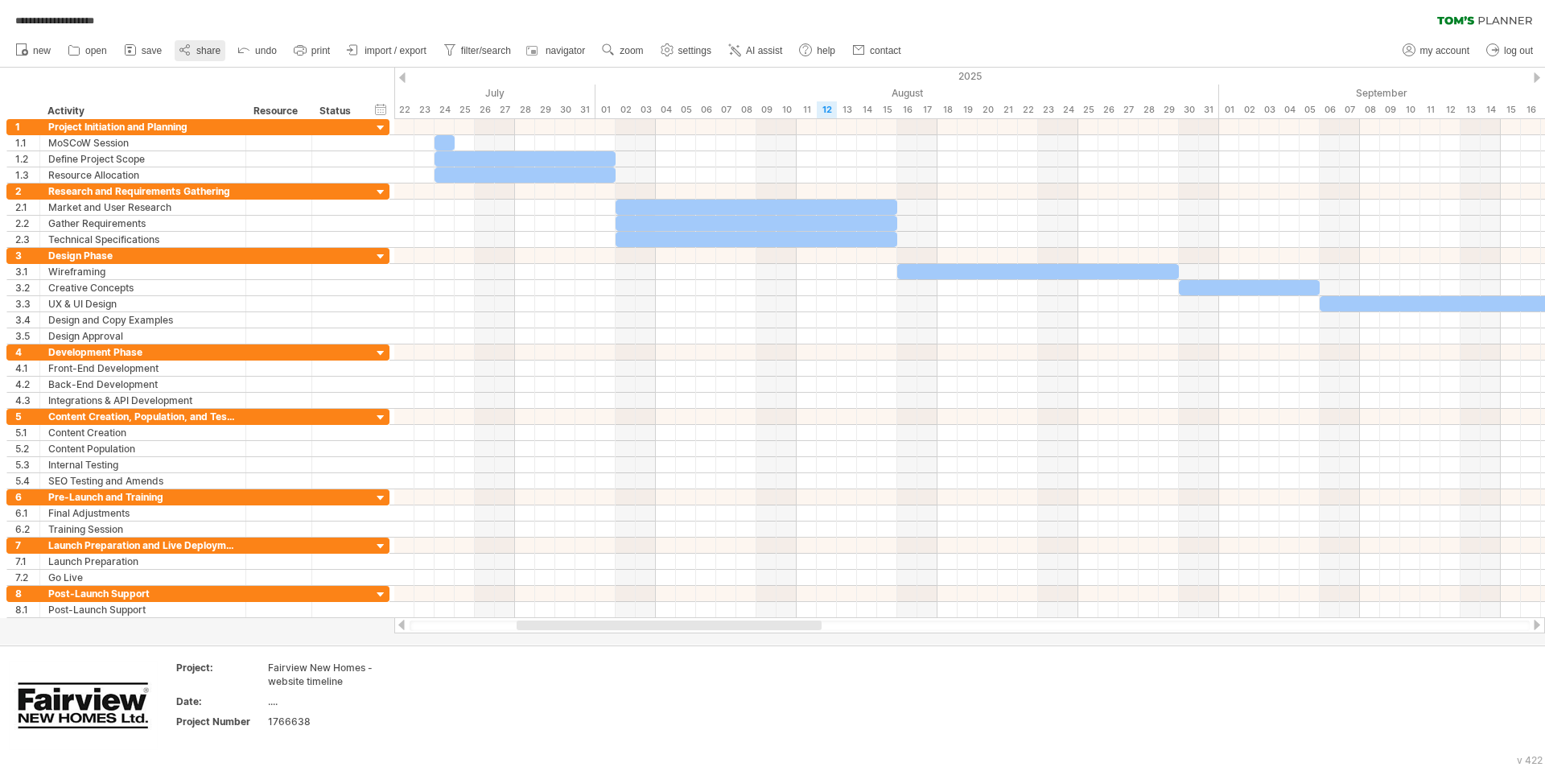
click at [201, 48] on span "share" at bounding box center [208, 50] width 24 height 11
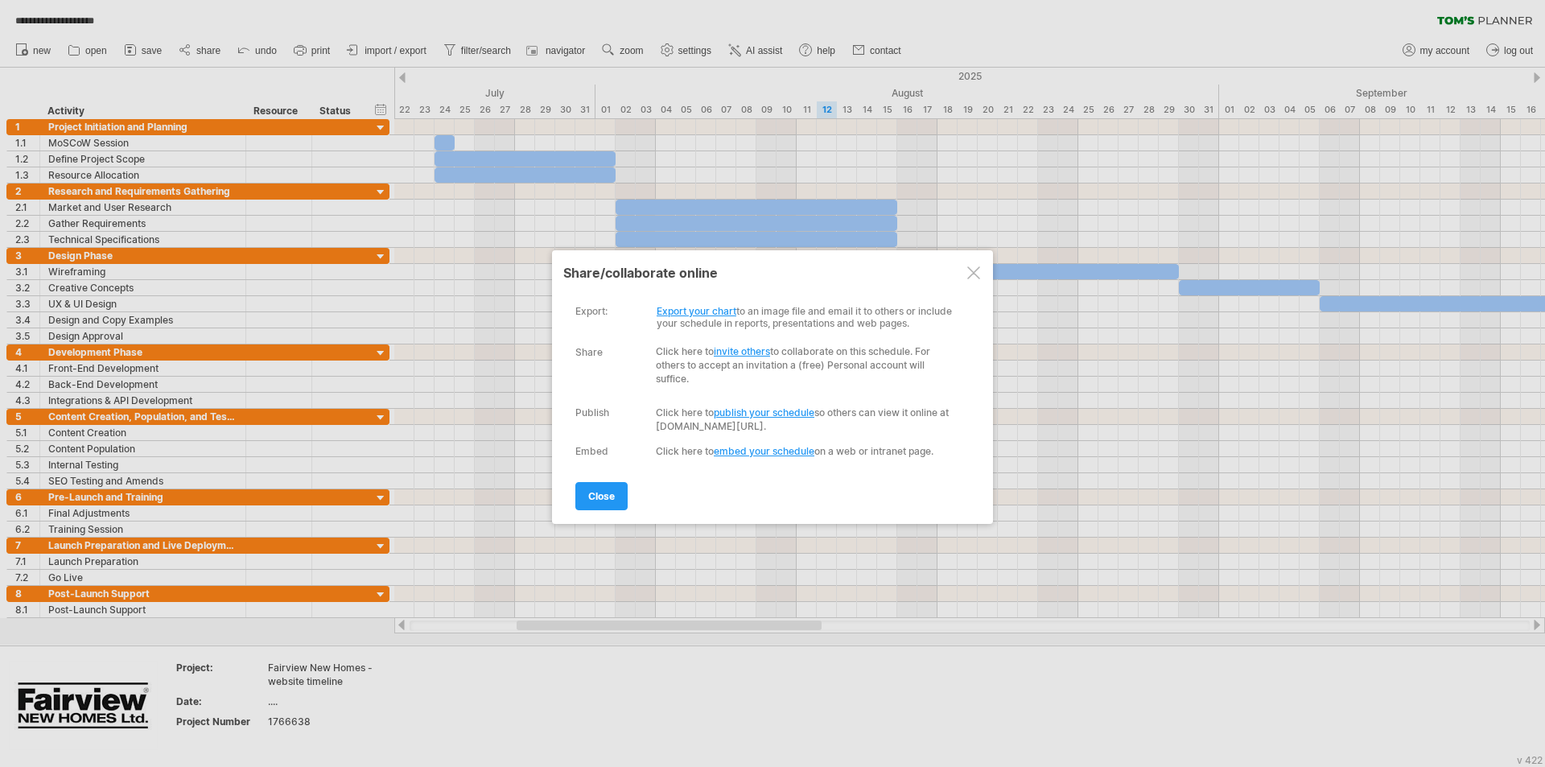
click at [758, 349] on link "invite others" at bounding box center [742, 351] width 56 height 12
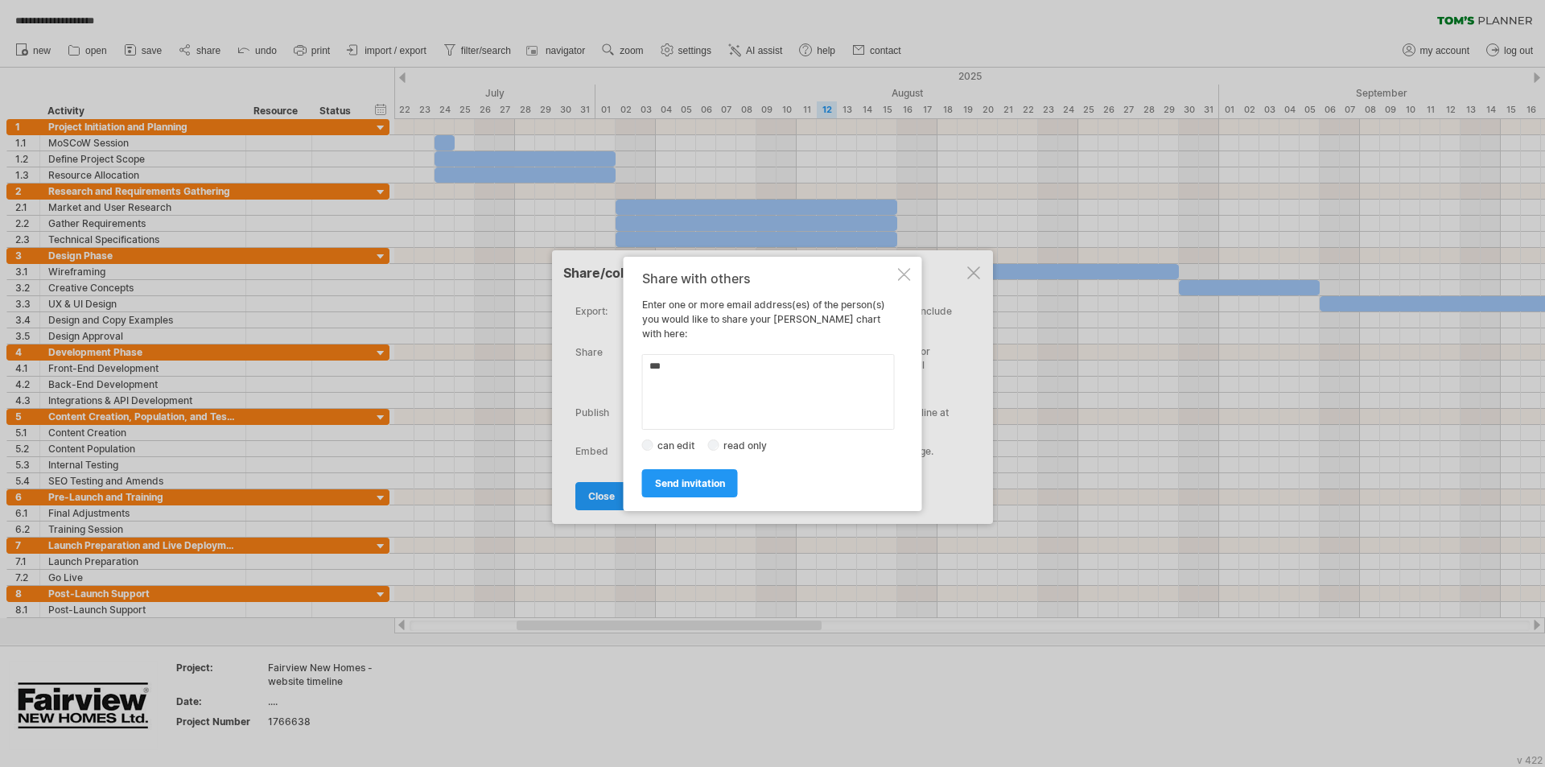
type textarea "**"
click at [677, 362] on textarea at bounding box center [768, 392] width 253 height 76
paste textarea "**********"
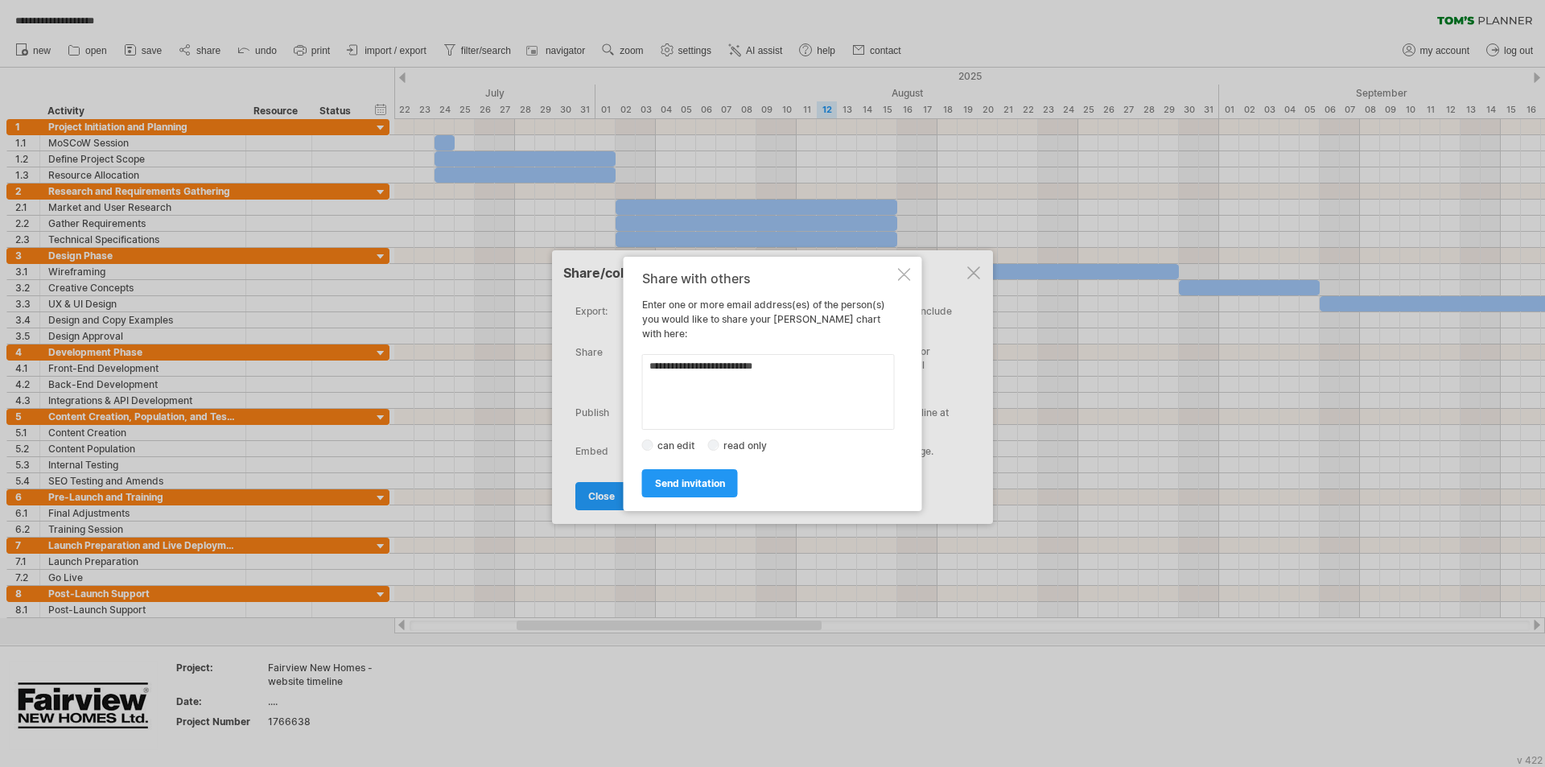
type textarea "**********"
click at [669, 477] on span "send invitation" at bounding box center [690, 483] width 70 height 12
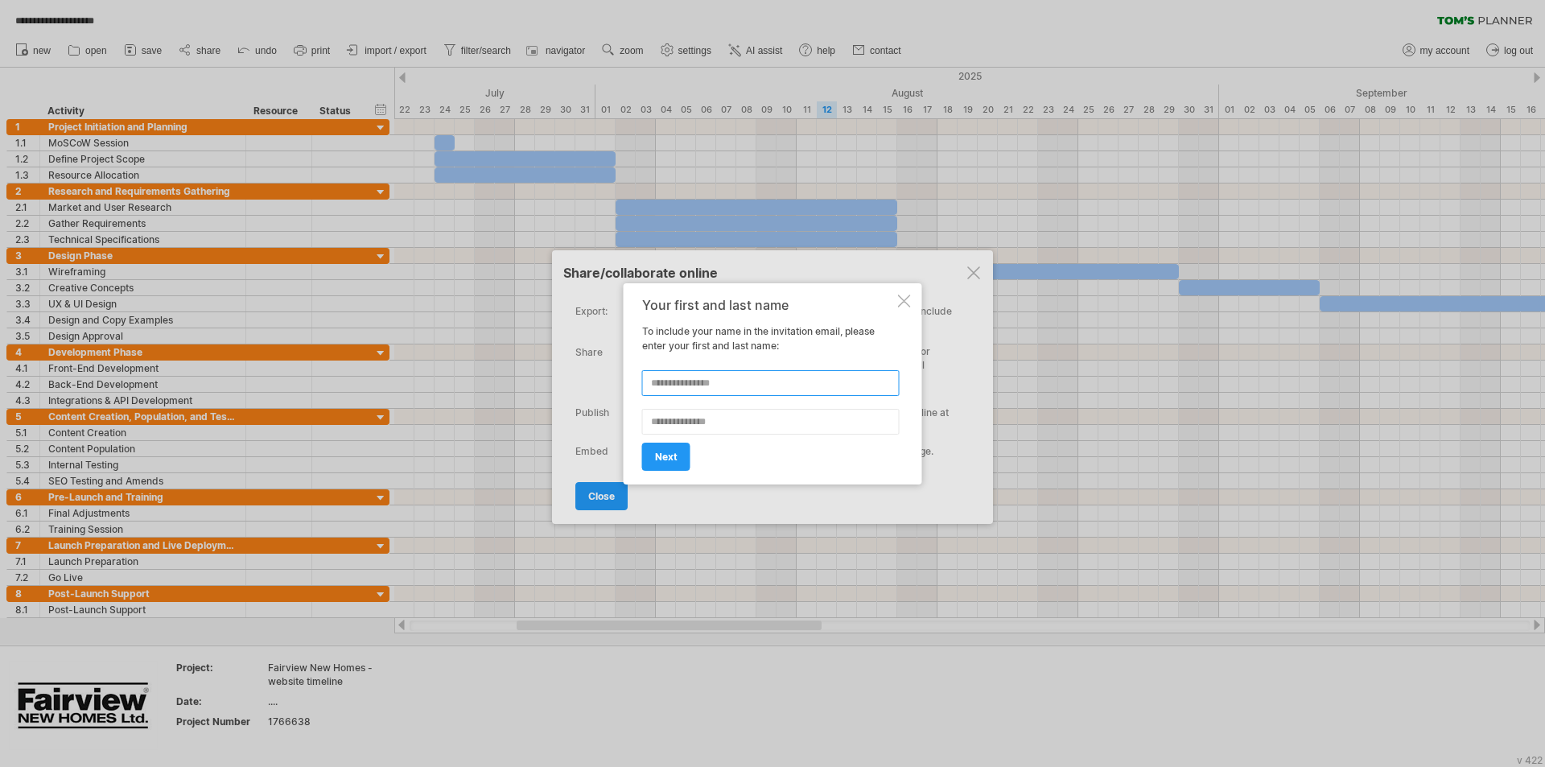
click at [665, 381] on input "text" at bounding box center [770, 383] width 257 height 26
type input "*****"
type input "********"
click at [673, 451] on span "next" at bounding box center [666, 457] width 23 height 12
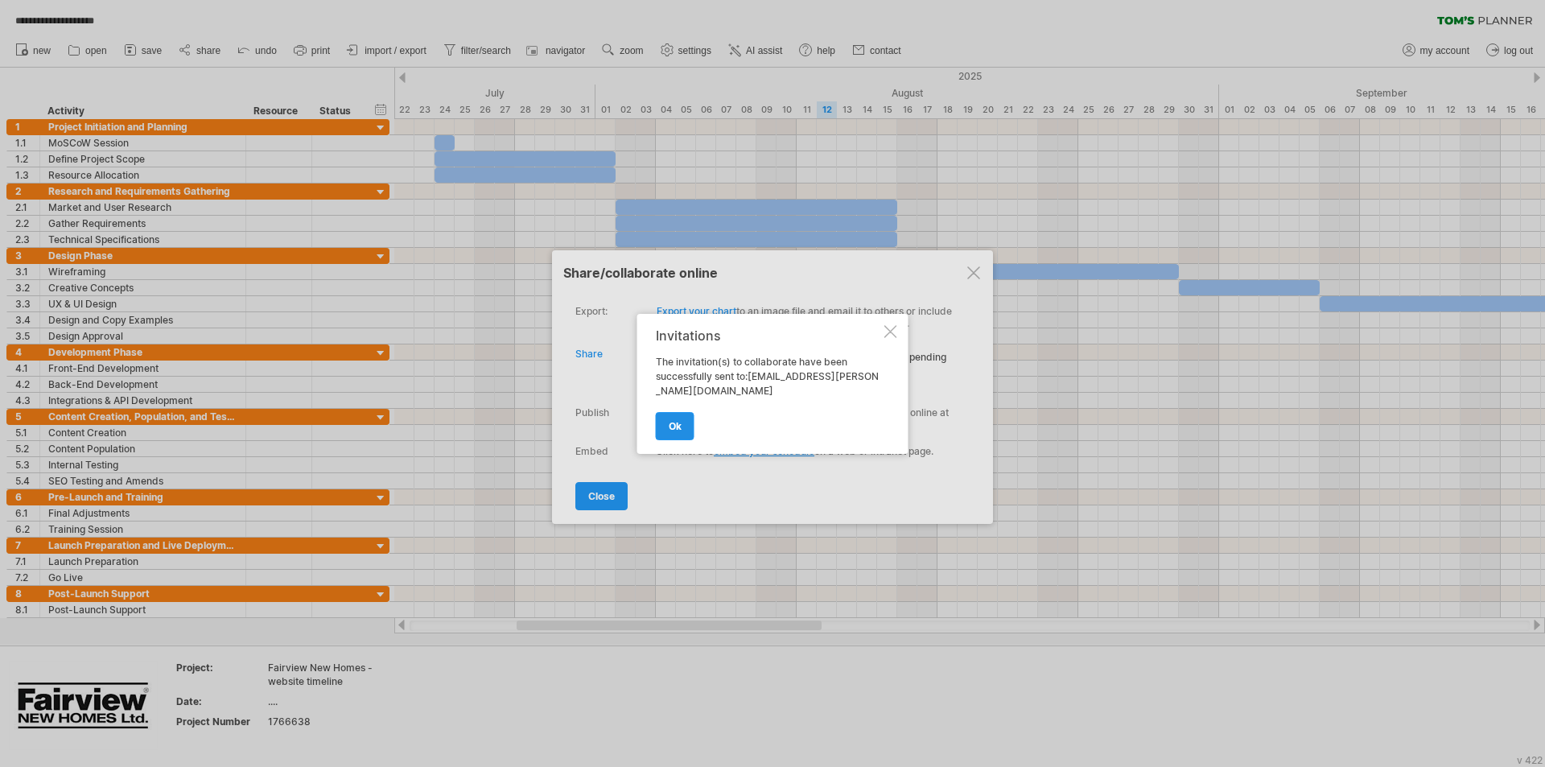
click at [674, 425] on span "ok" at bounding box center [675, 426] width 13 height 12
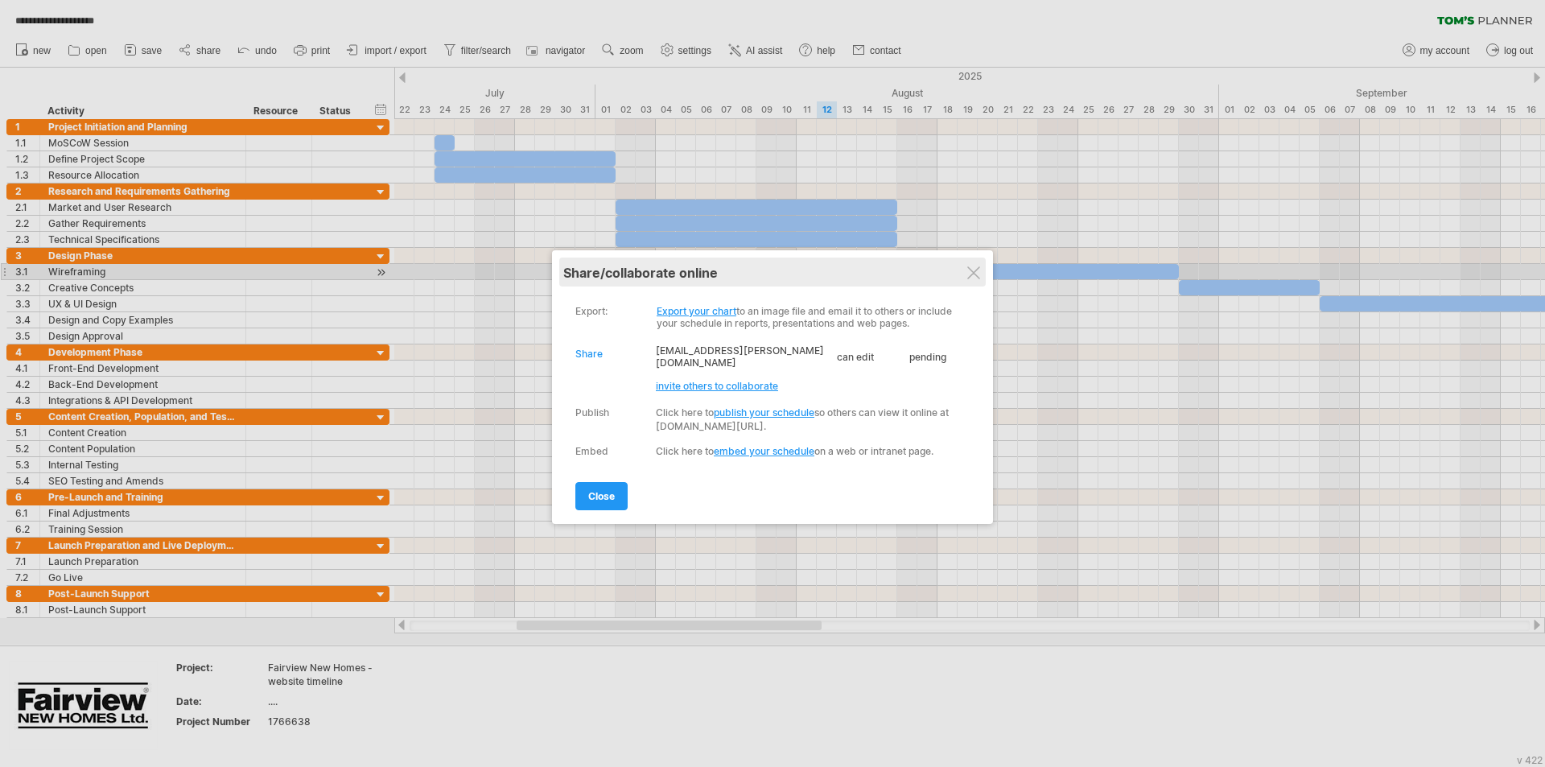
click at [966, 271] on div "share/collaborate online" at bounding box center [772, 273] width 418 height 16
click at [974, 272] on div at bounding box center [973, 272] width 13 height 13
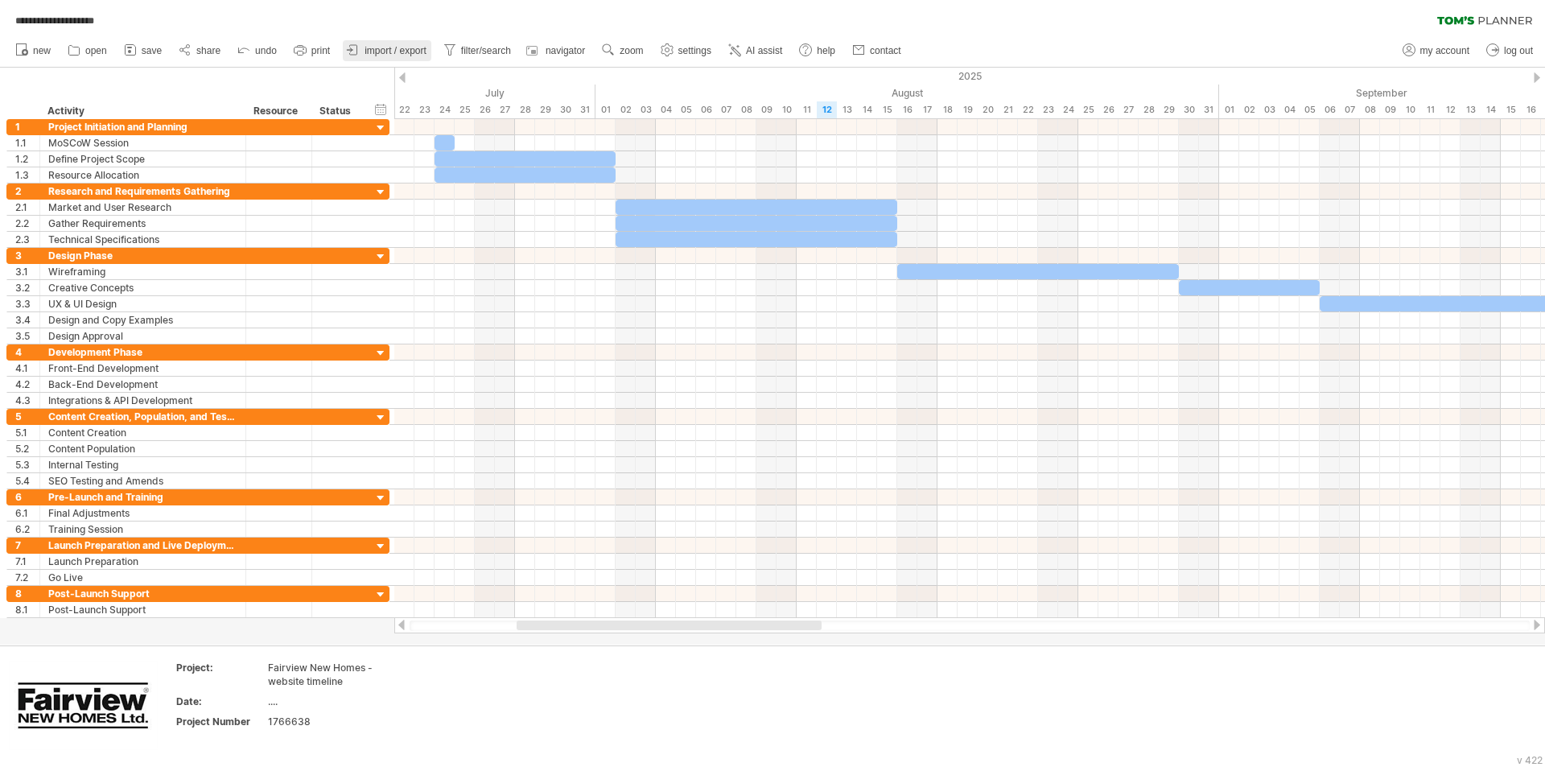
click at [372, 50] on span "import / export" at bounding box center [396, 50] width 62 height 11
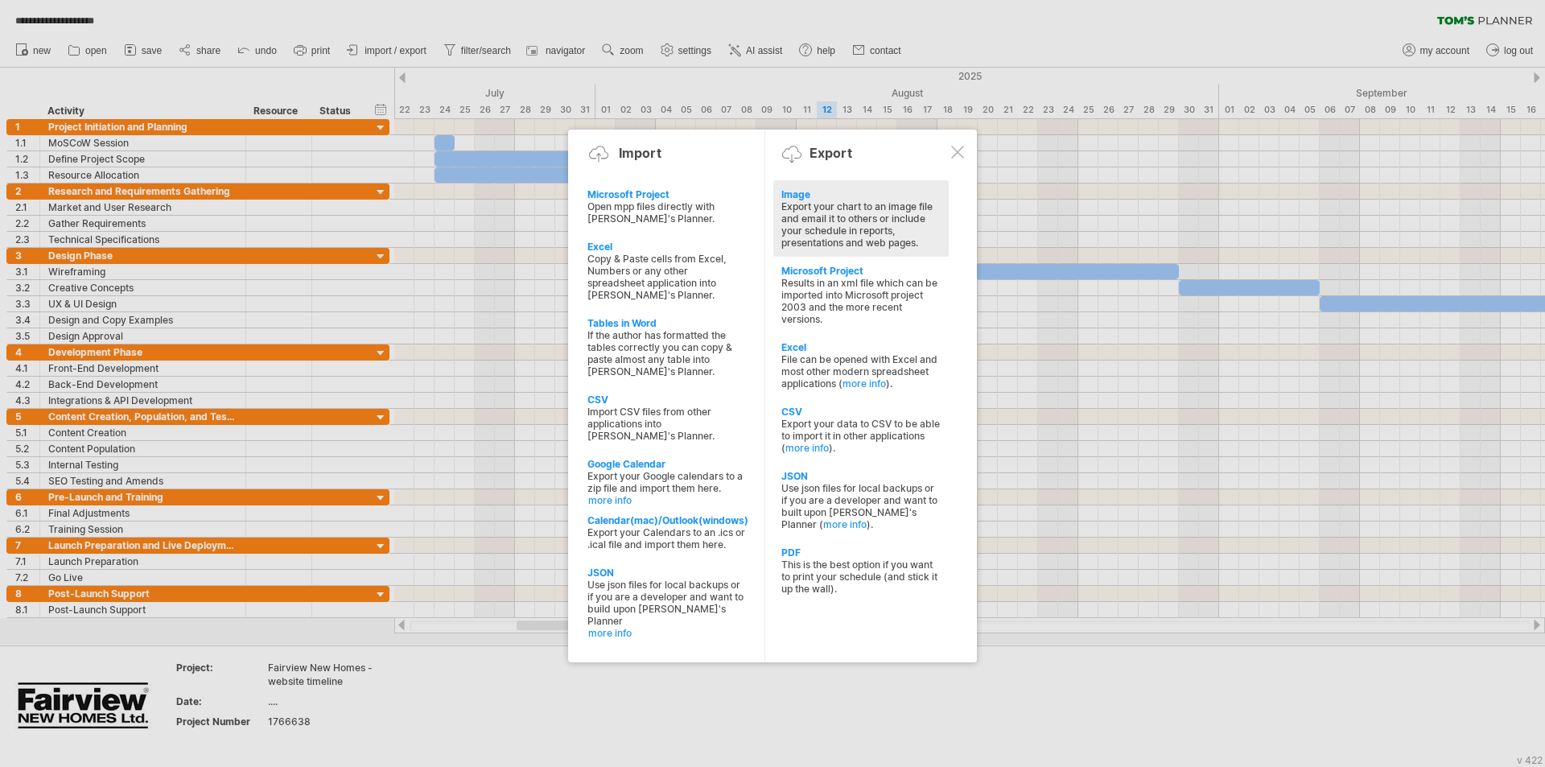
click at [818, 212] on div "Export your chart to an image file and email it to others or include your sched…" at bounding box center [860, 224] width 159 height 48
select select "*******"
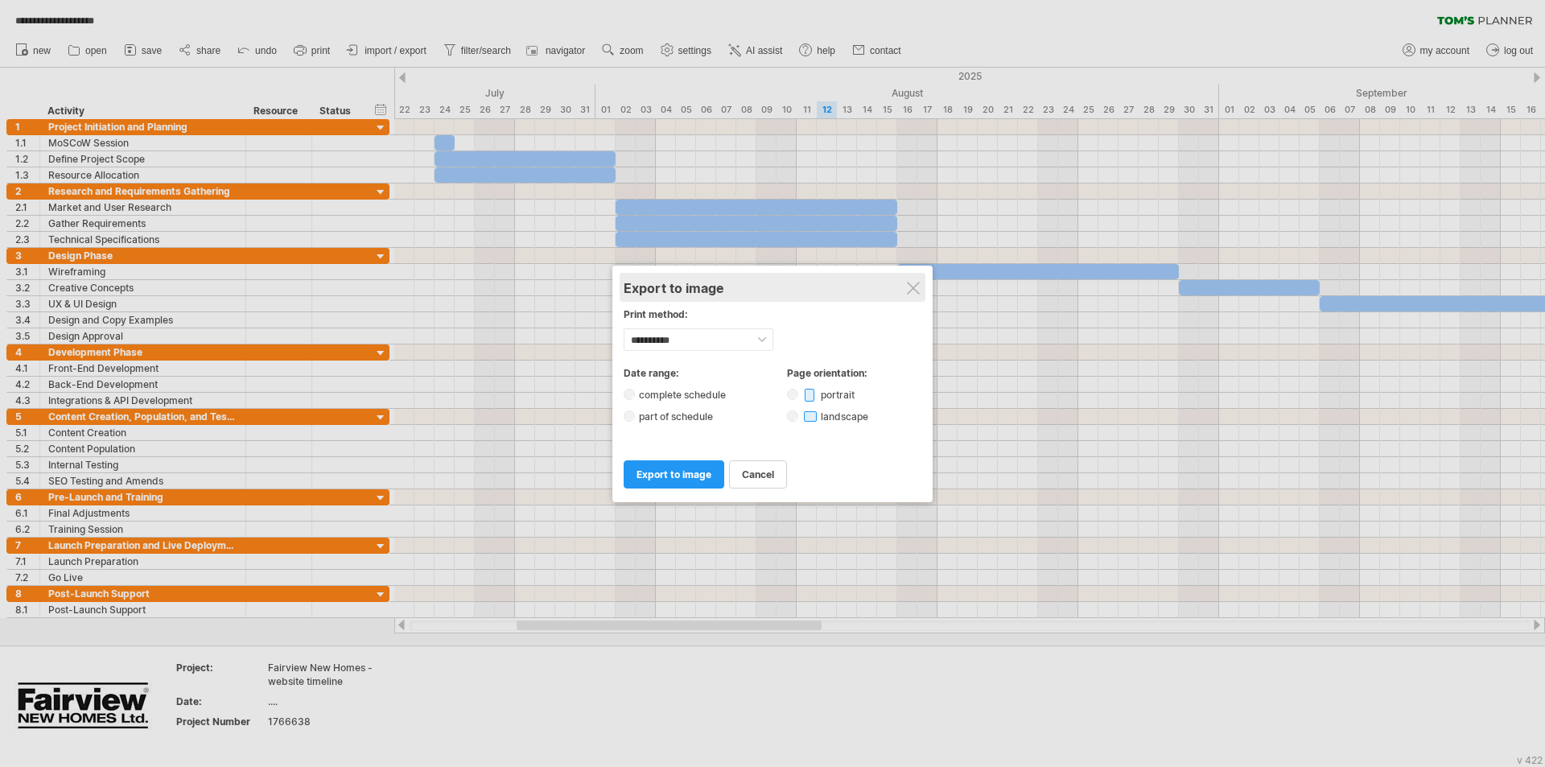
click at [904, 286] on div "Export to image" at bounding box center [773, 288] width 298 height 16
click at [916, 293] on div at bounding box center [913, 288] width 13 height 13
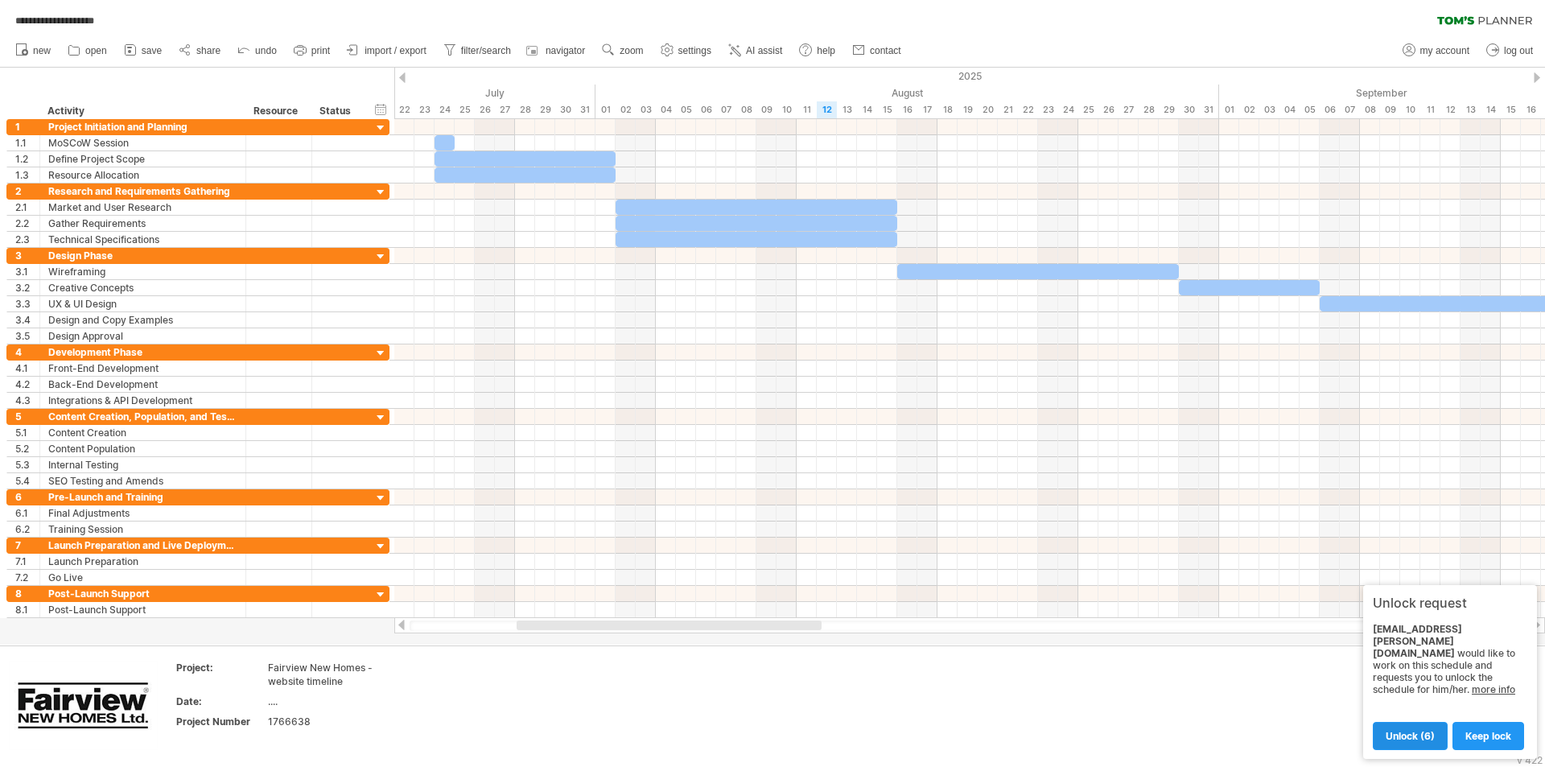
click at [1419, 735] on span "unlock (6)" at bounding box center [1410, 736] width 49 height 12
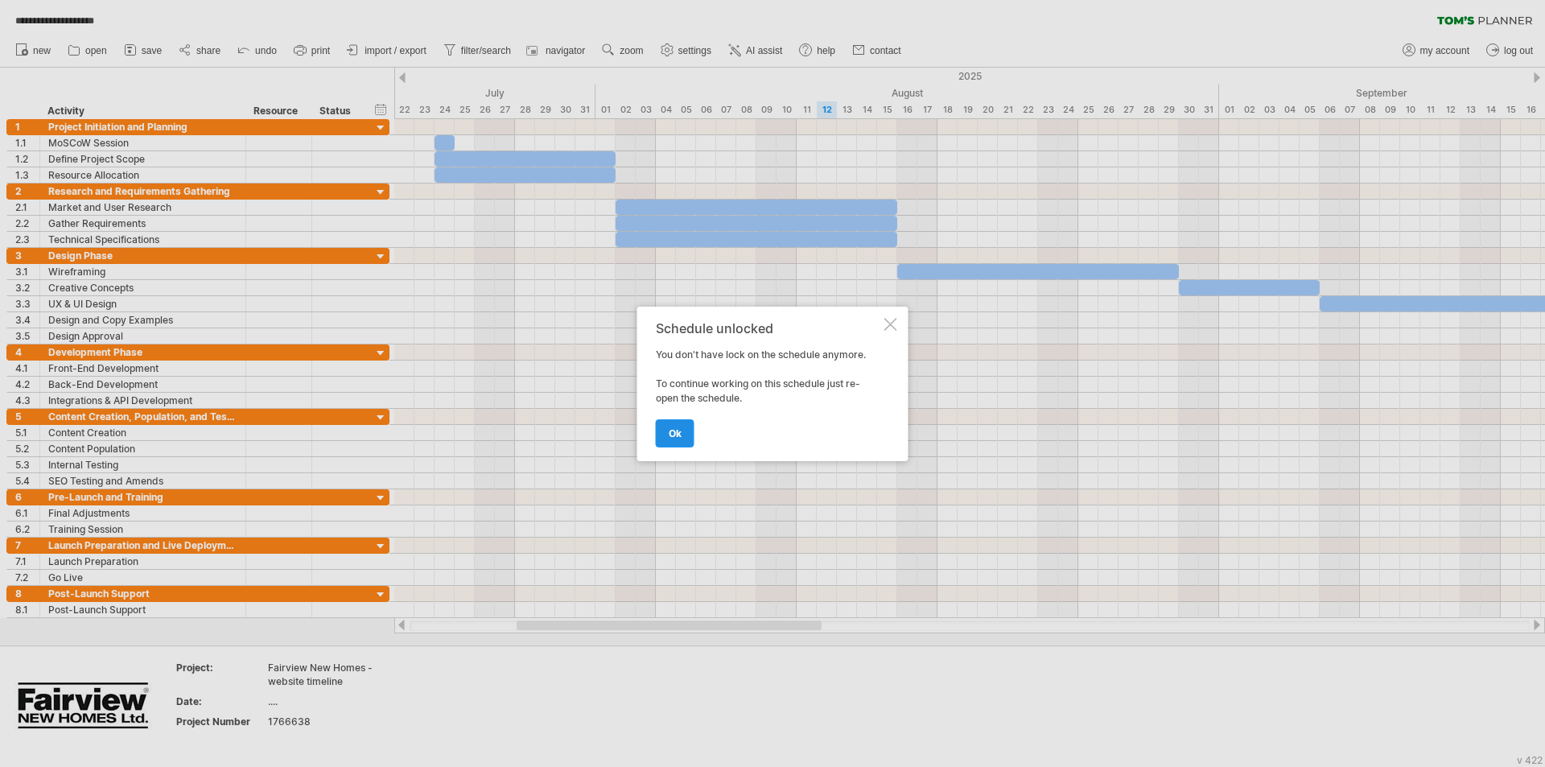
click at [674, 430] on span "ok" at bounding box center [675, 433] width 13 height 12
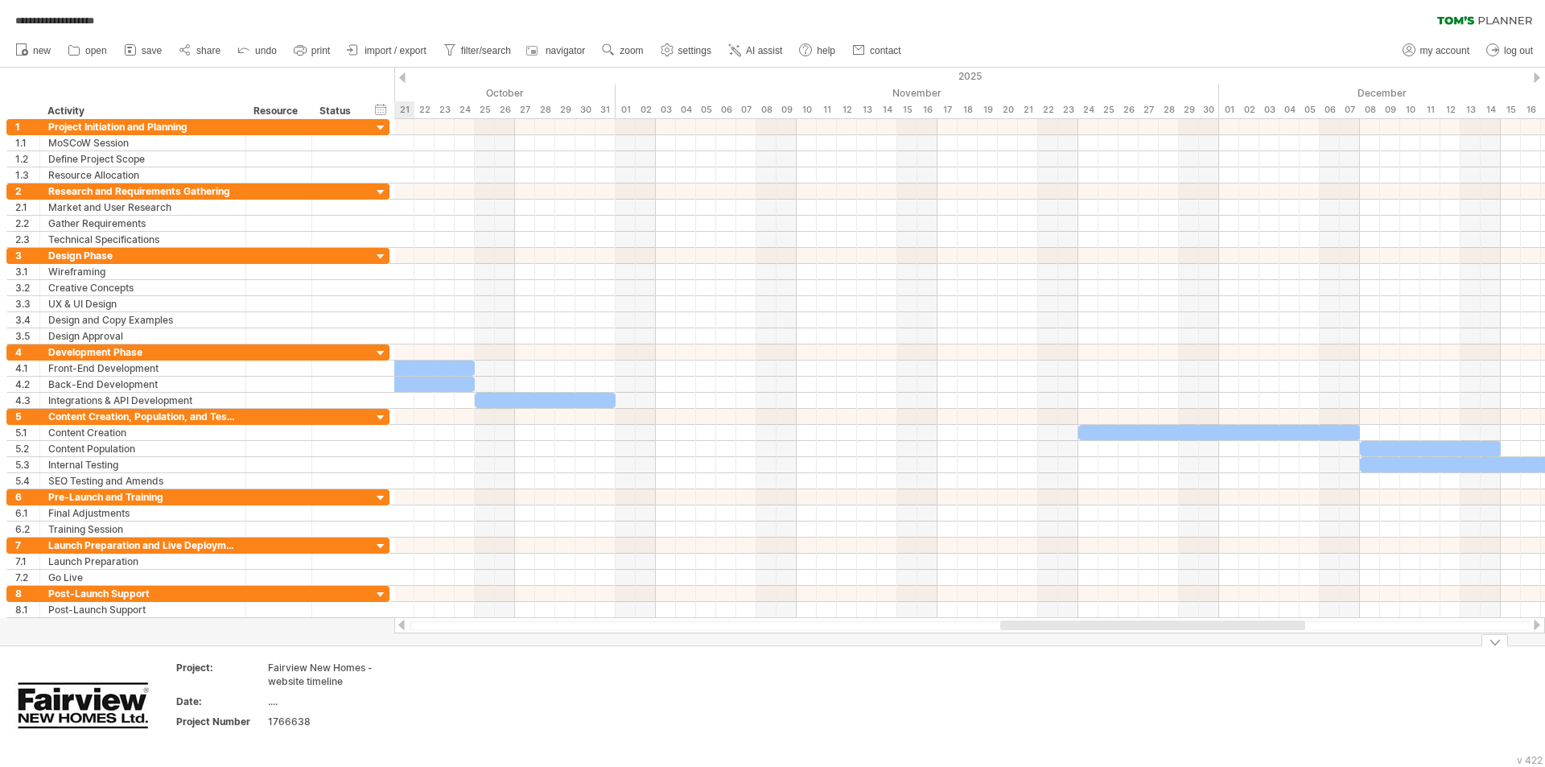
drag, startPoint x: 623, startPoint y: 624, endPoint x: 1083, endPoint y: 662, distance: 461.8
click at [1105, 686] on div "**********" at bounding box center [772, 383] width 1545 height 767
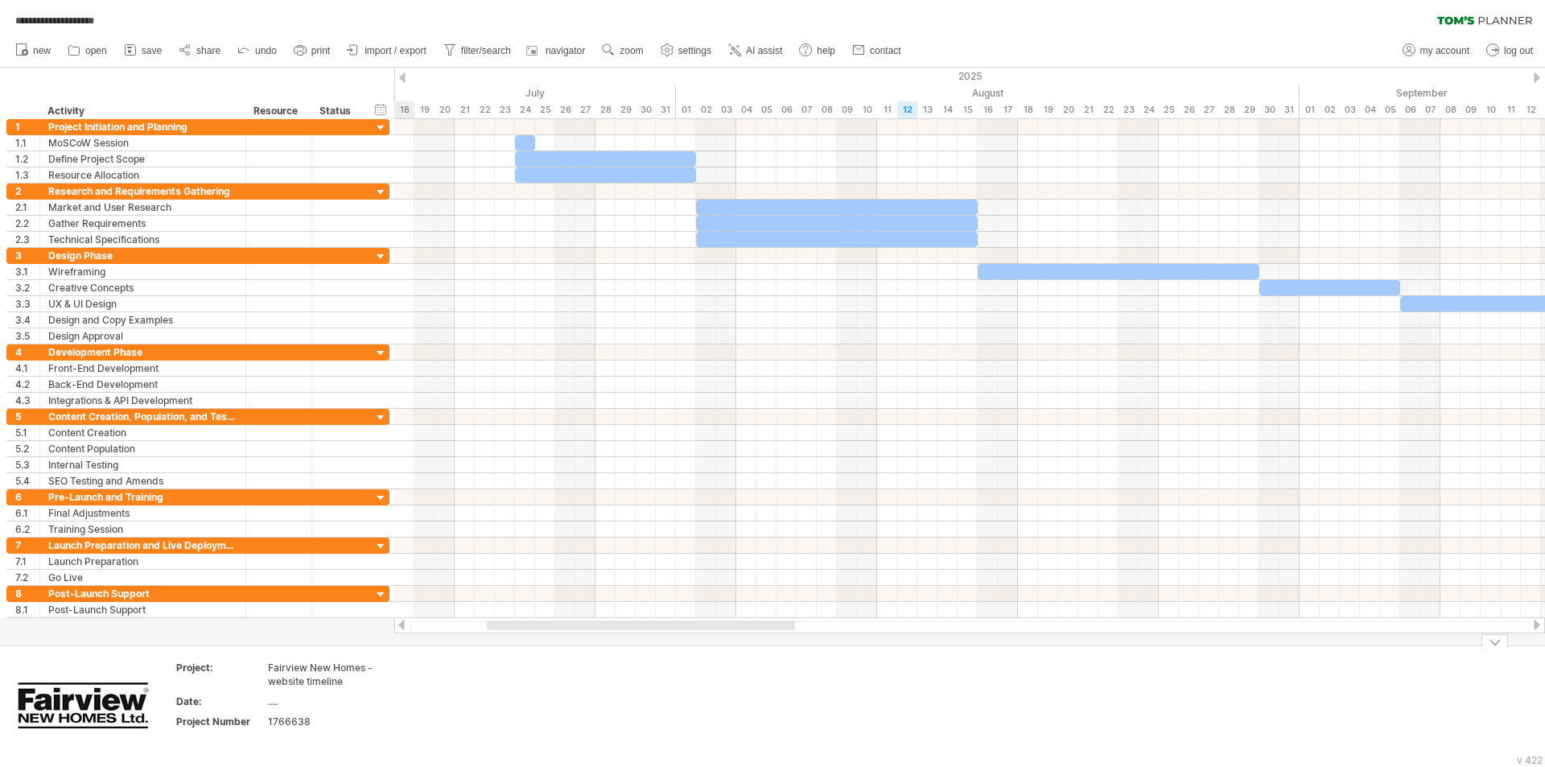
drag, startPoint x: 1131, startPoint y: 627, endPoint x: 626, endPoint y: 669, distance: 506.2
click at [626, 669] on div "**********" at bounding box center [772, 383] width 1545 height 767
